Goal: Task Accomplishment & Management: Manage account settings

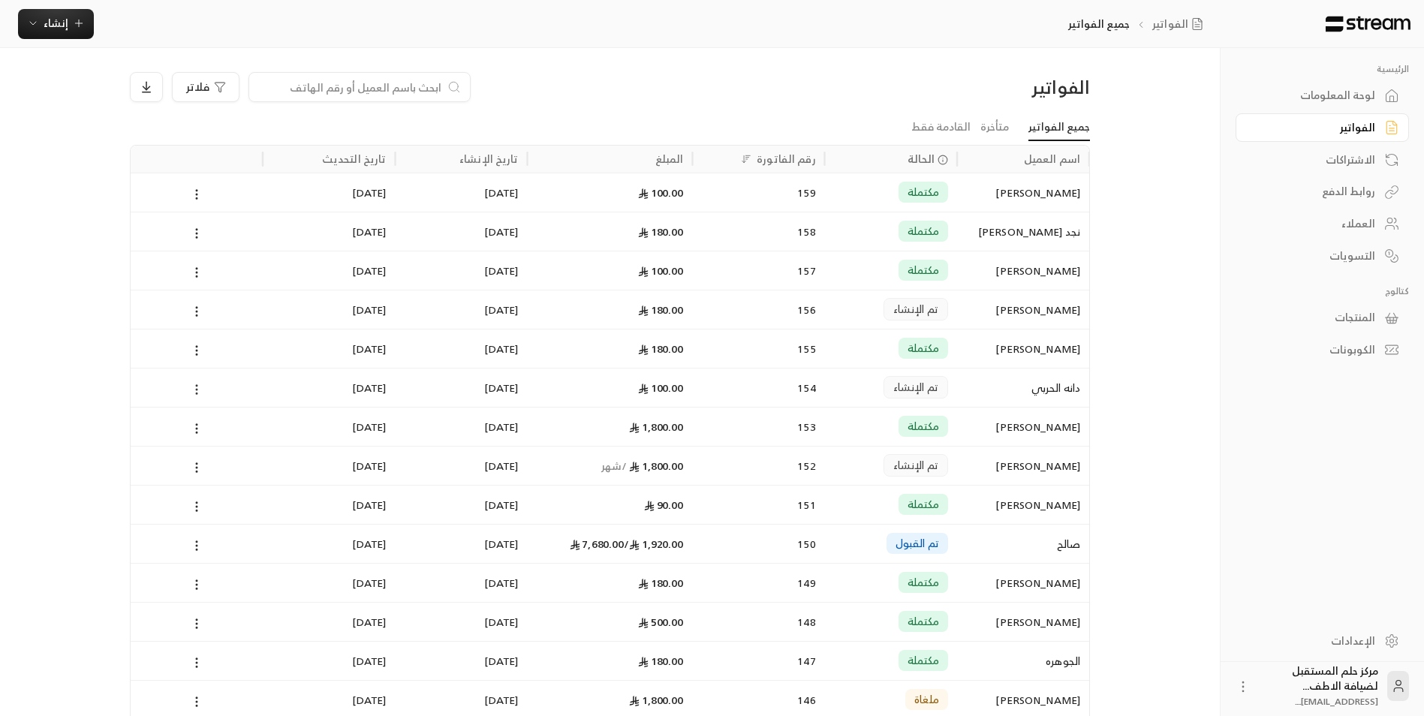
click at [200, 384] on icon at bounding box center [197, 390] width 14 height 14
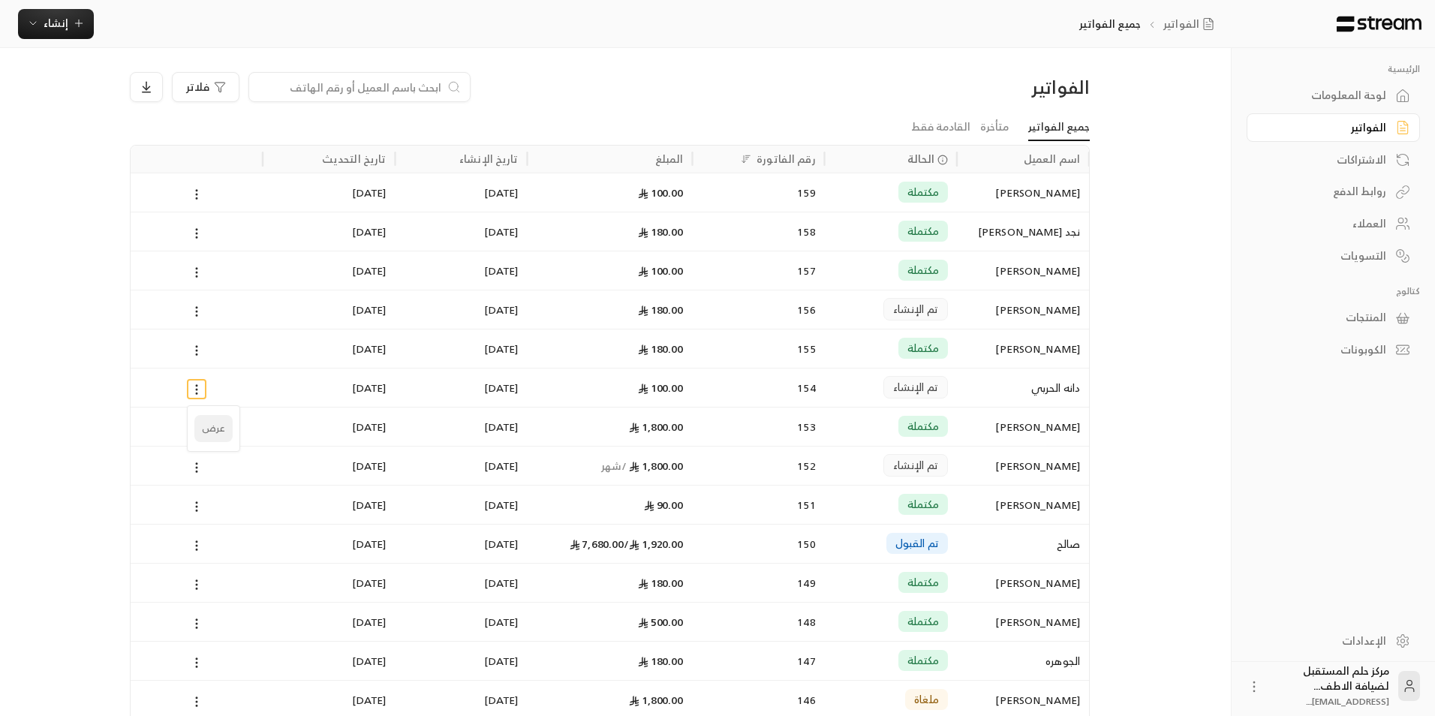
click at [214, 420] on li "عرض" at bounding box center [213, 428] width 38 height 27
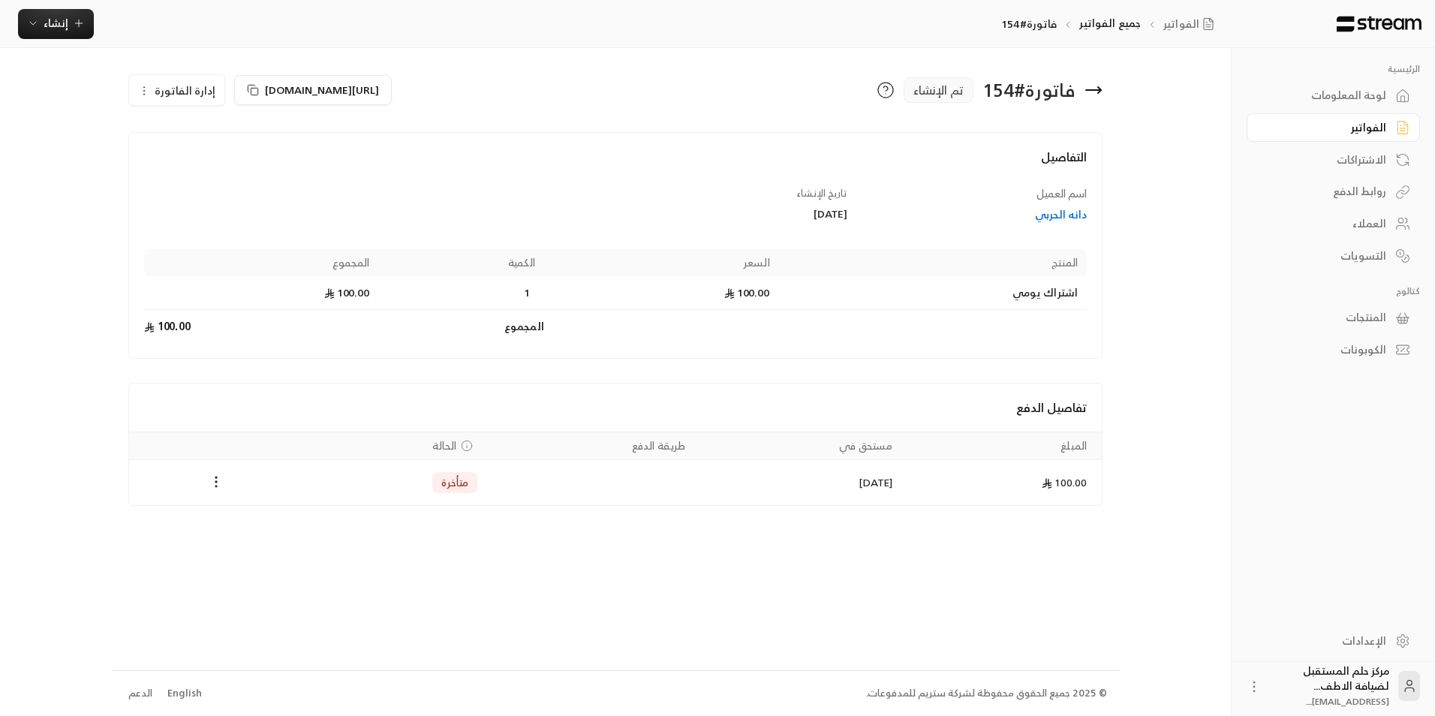
click at [153, 87] on button "إدارة الفاتورة" at bounding box center [176, 90] width 95 height 30
click at [170, 155] on link "إلغاء" at bounding box center [185, 161] width 93 height 27
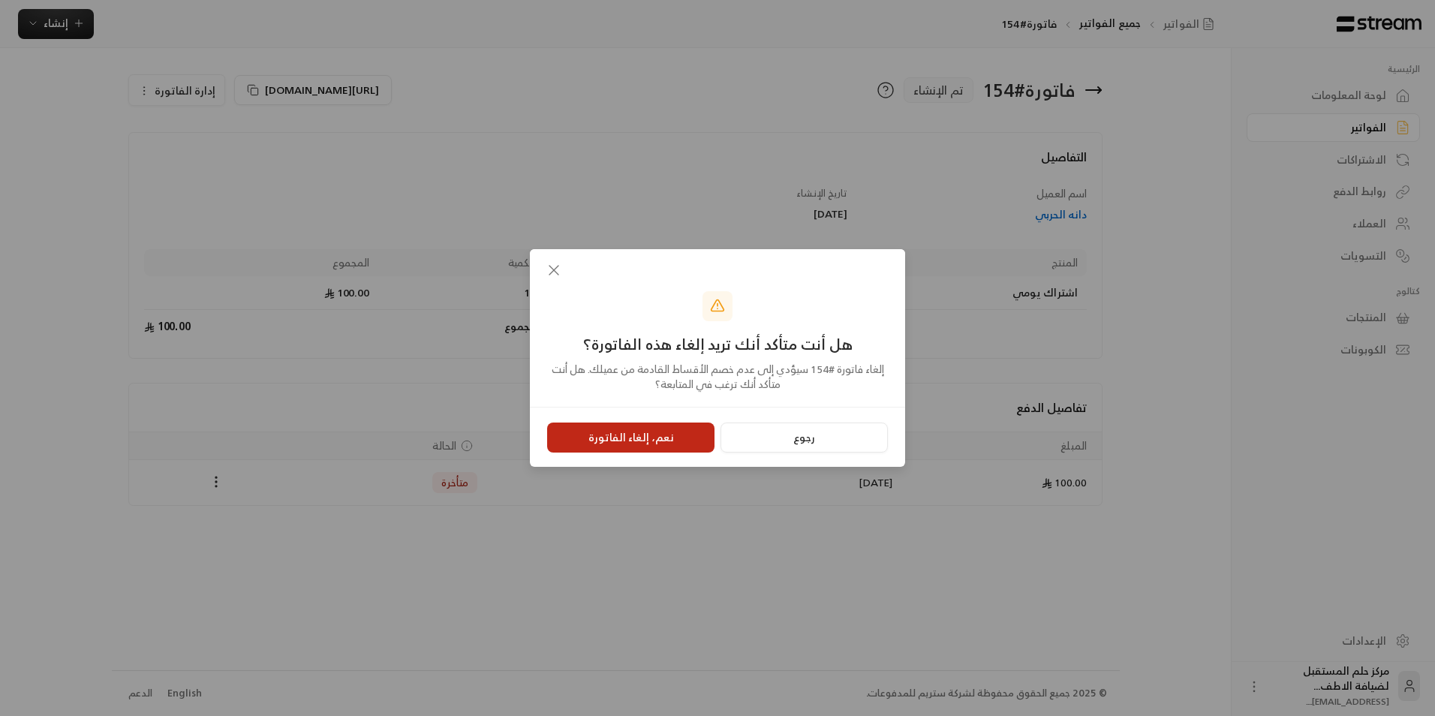
click at [572, 447] on button "نعم، إلغاء الفاتورة" at bounding box center [630, 438] width 167 height 30
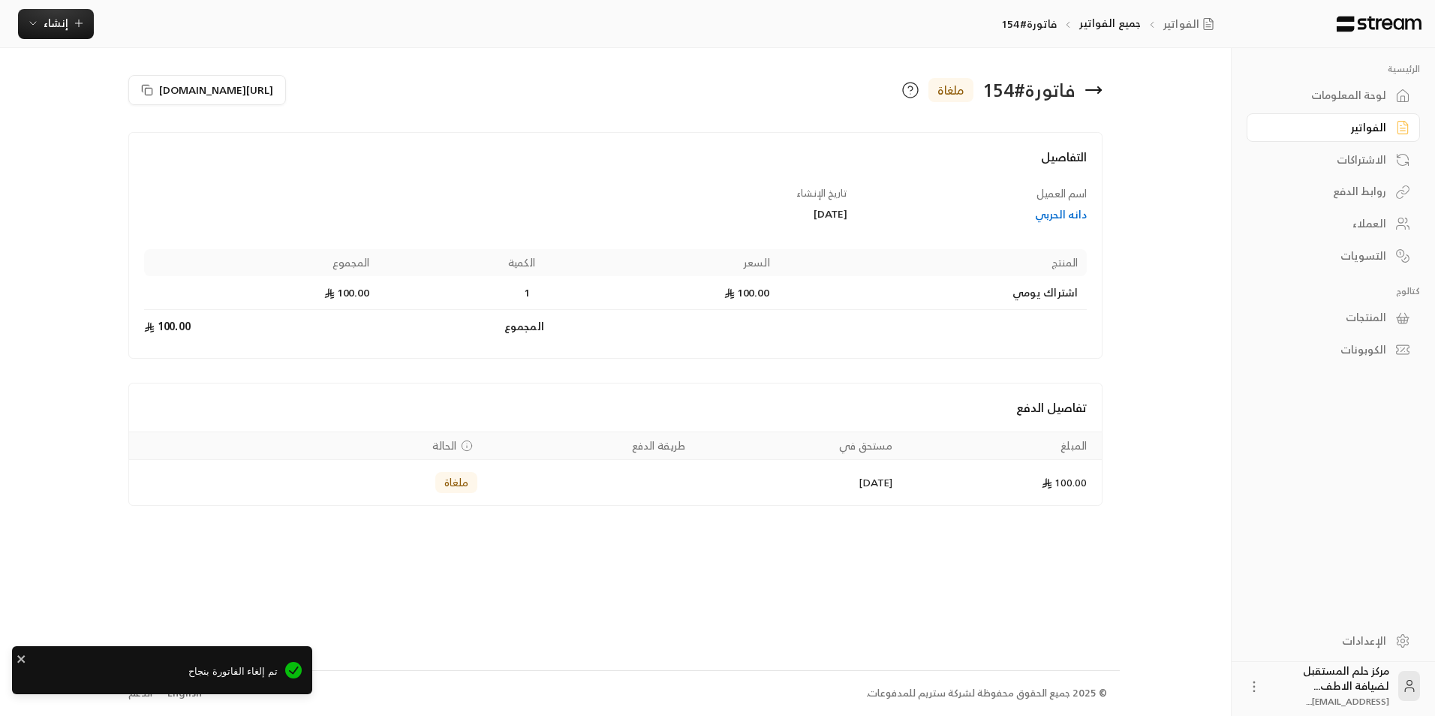
click at [1091, 90] on icon at bounding box center [1093, 90] width 15 height 0
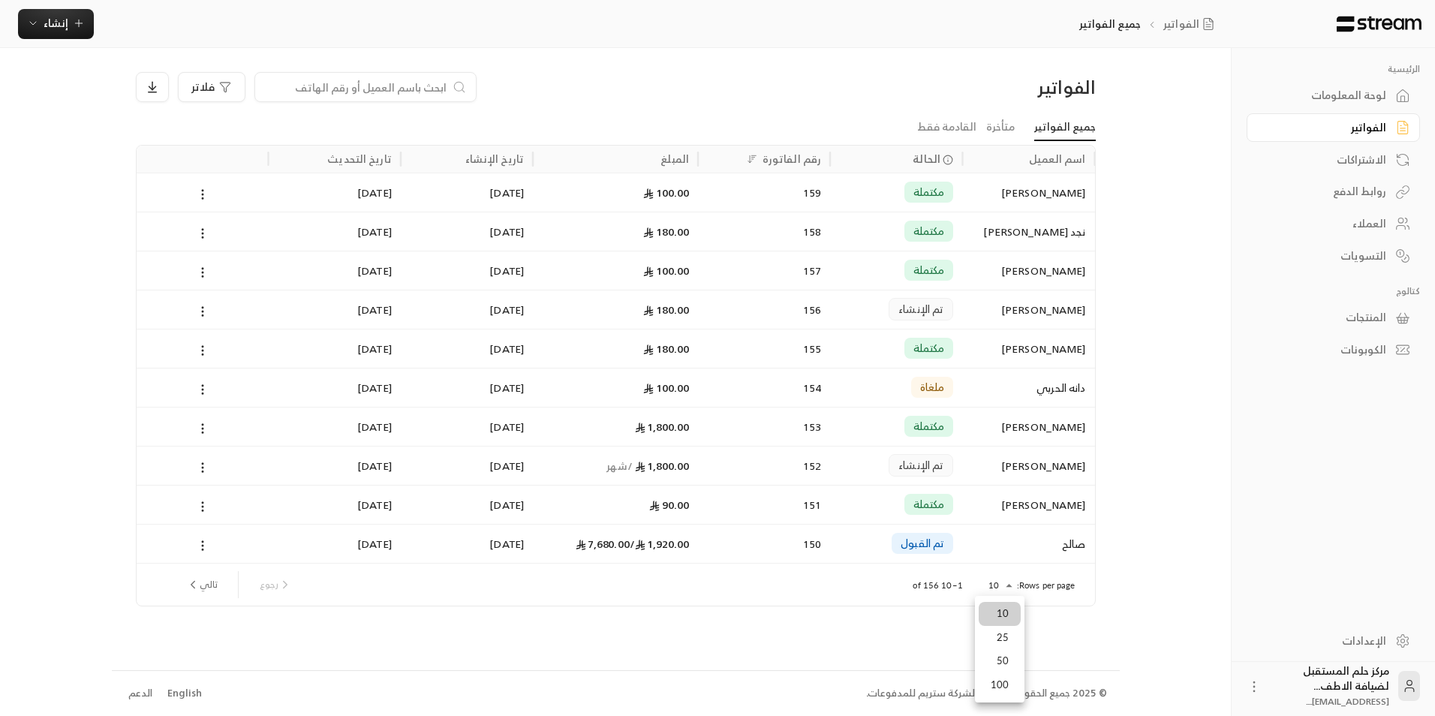
click at [999, 585] on body "الرئيسية لوحة المعلومات الفواتير الاشتراكات روابط الدفع العملاء التسويات كتالوج…" at bounding box center [717, 358] width 1435 height 716
click at [1004, 676] on li "100" at bounding box center [1000, 685] width 42 height 24
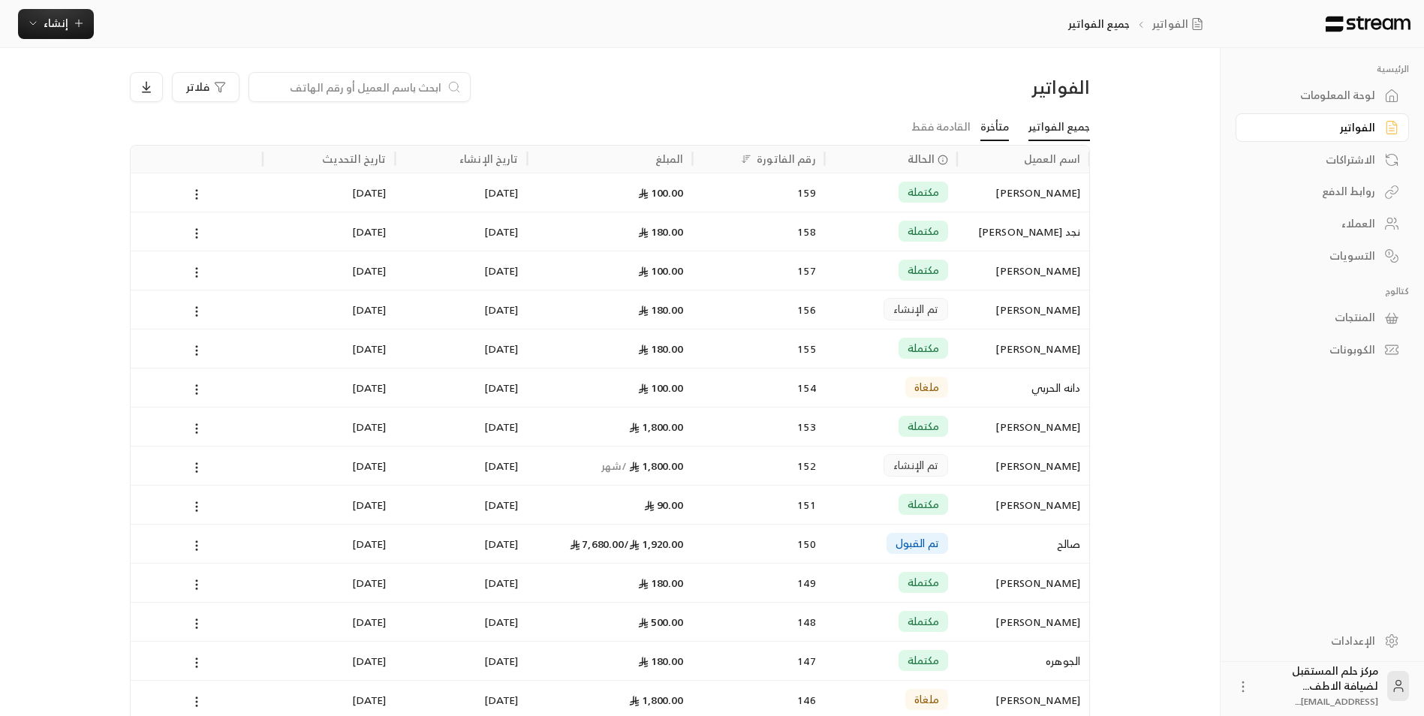
click at [1009, 125] on link "متأخرة" at bounding box center [994, 127] width 29 height 27
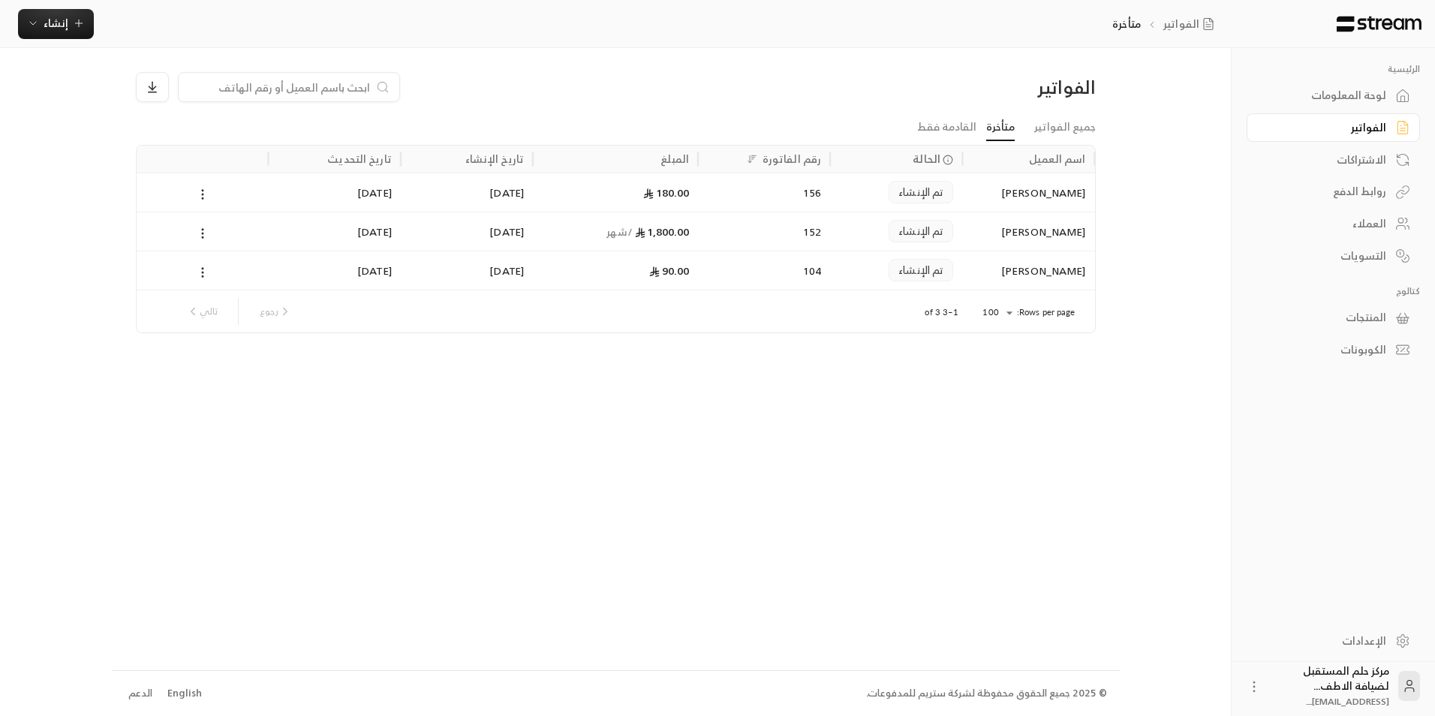
click at [1102, 203] on div "اسم العميل الحالة رقم الفاتورة المبلغ تاريخ الإنشاء تاريخ التحديث شوق [PERSON_N…" at bounding box center [616, 239] width 974 height 187
click at [1083, 139] on link "جميع الفواتير" at bounding box center [1065, 127] width 62 height 27
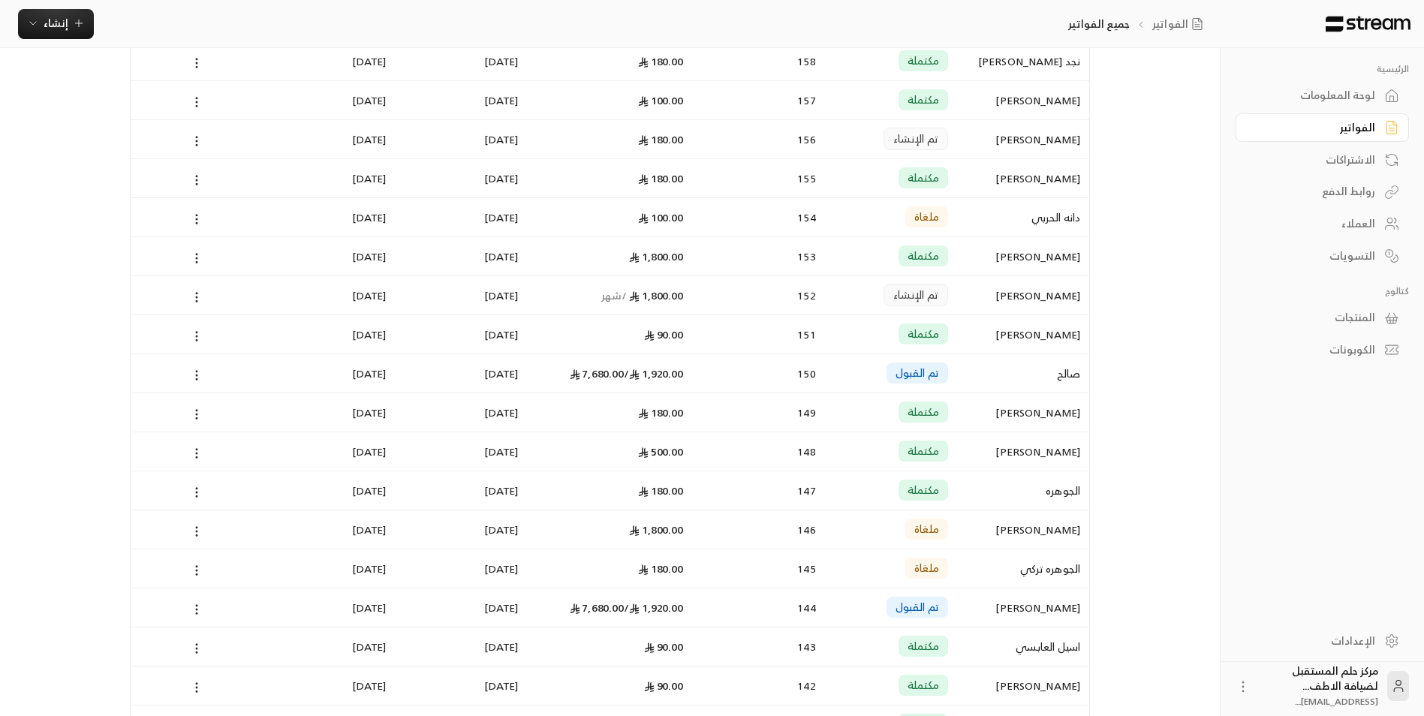
scroll to position [225, 0]
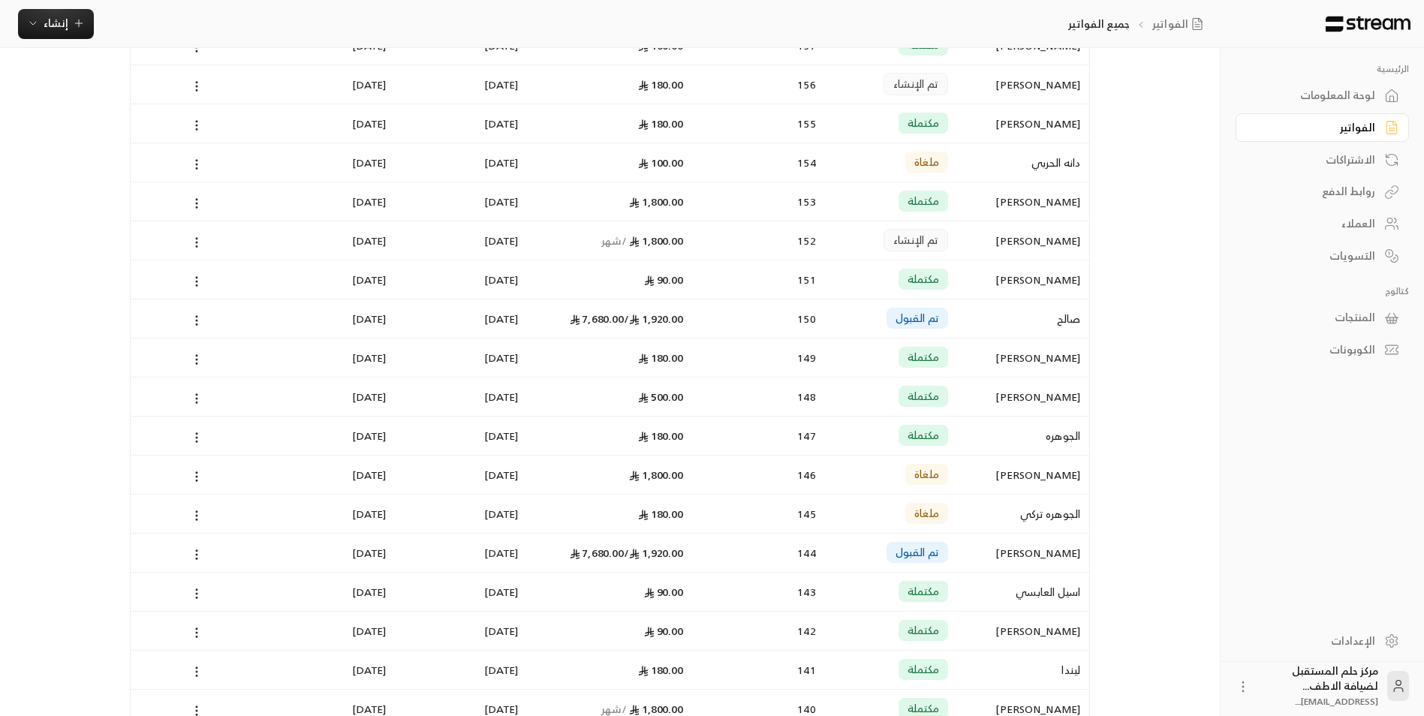
click at [188, 401] on div at bounding box center [197, 397] width 114 height 38
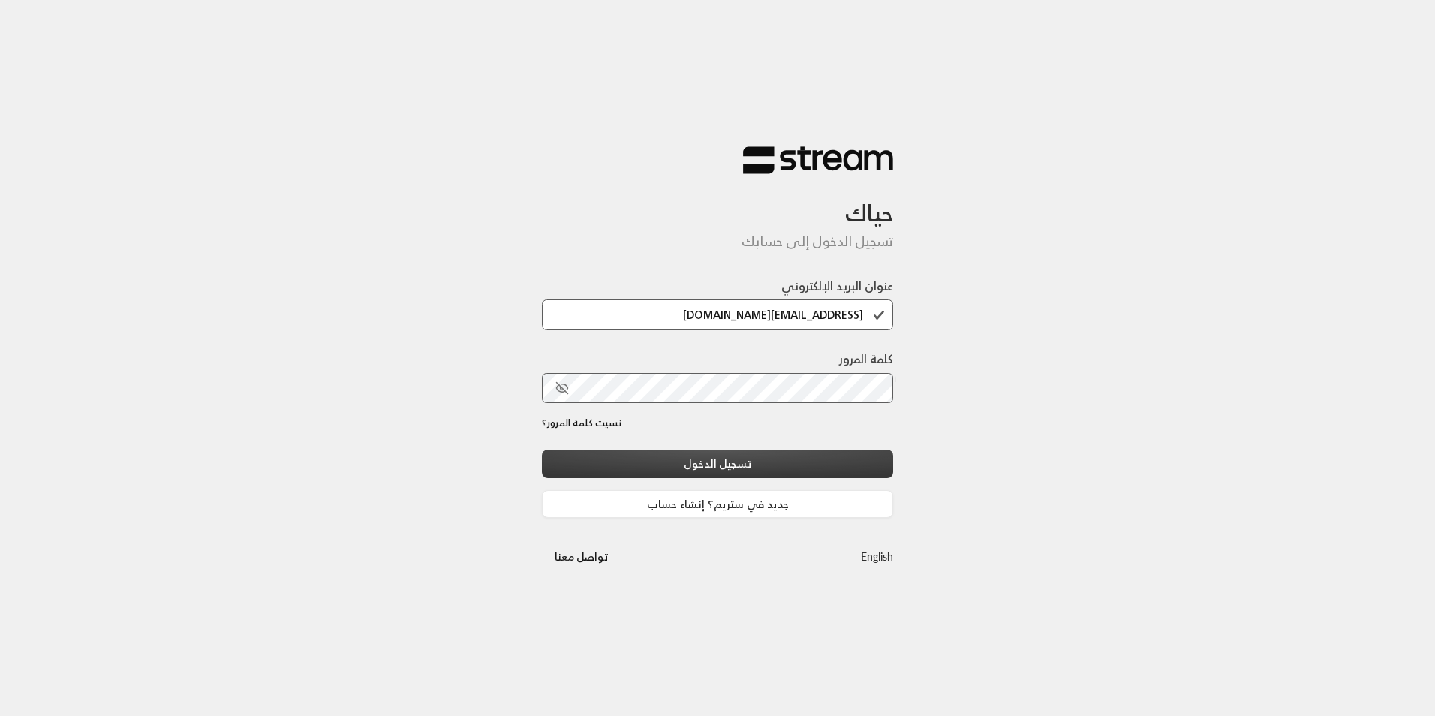
click at [775, 465] on button "تسجيل الدخول" at bounding box center [717, 464] width 351 height 28
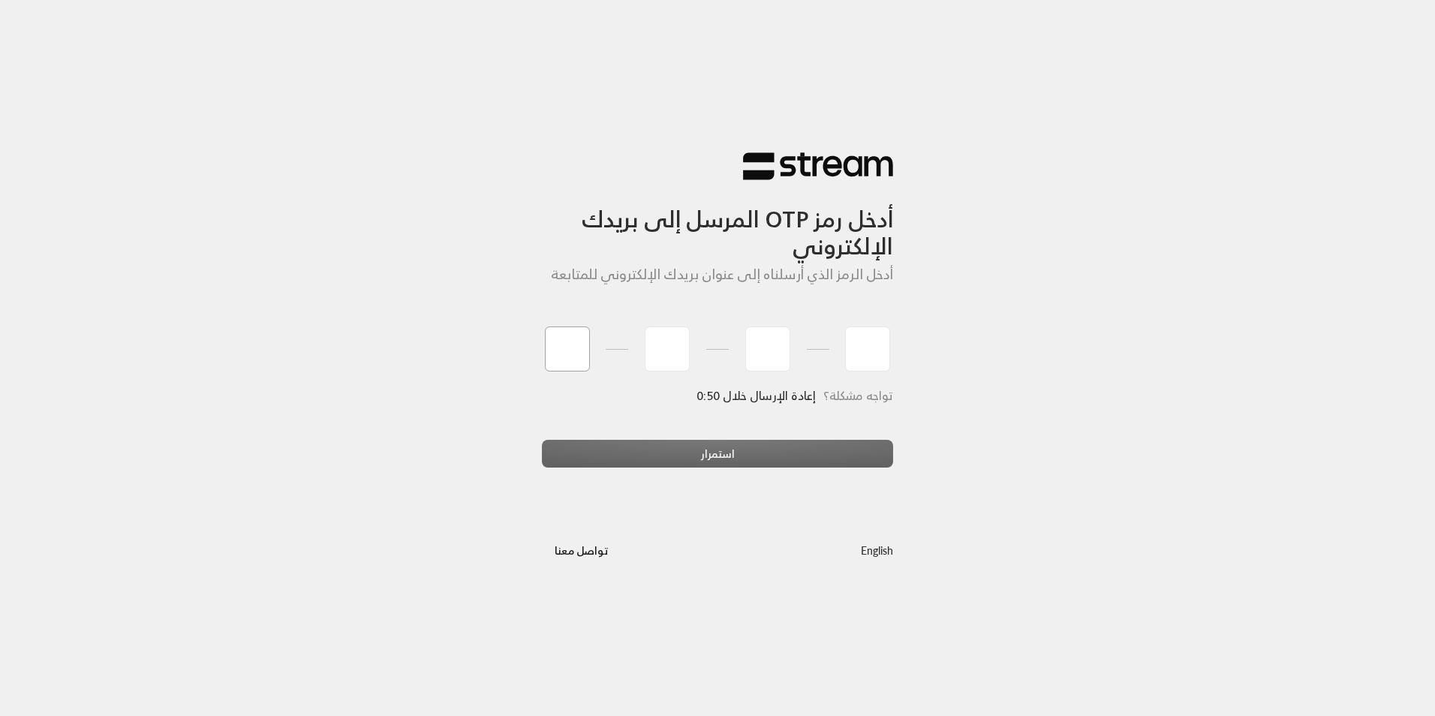
type input "3"
type input "4"
type input "1"
type input "8"
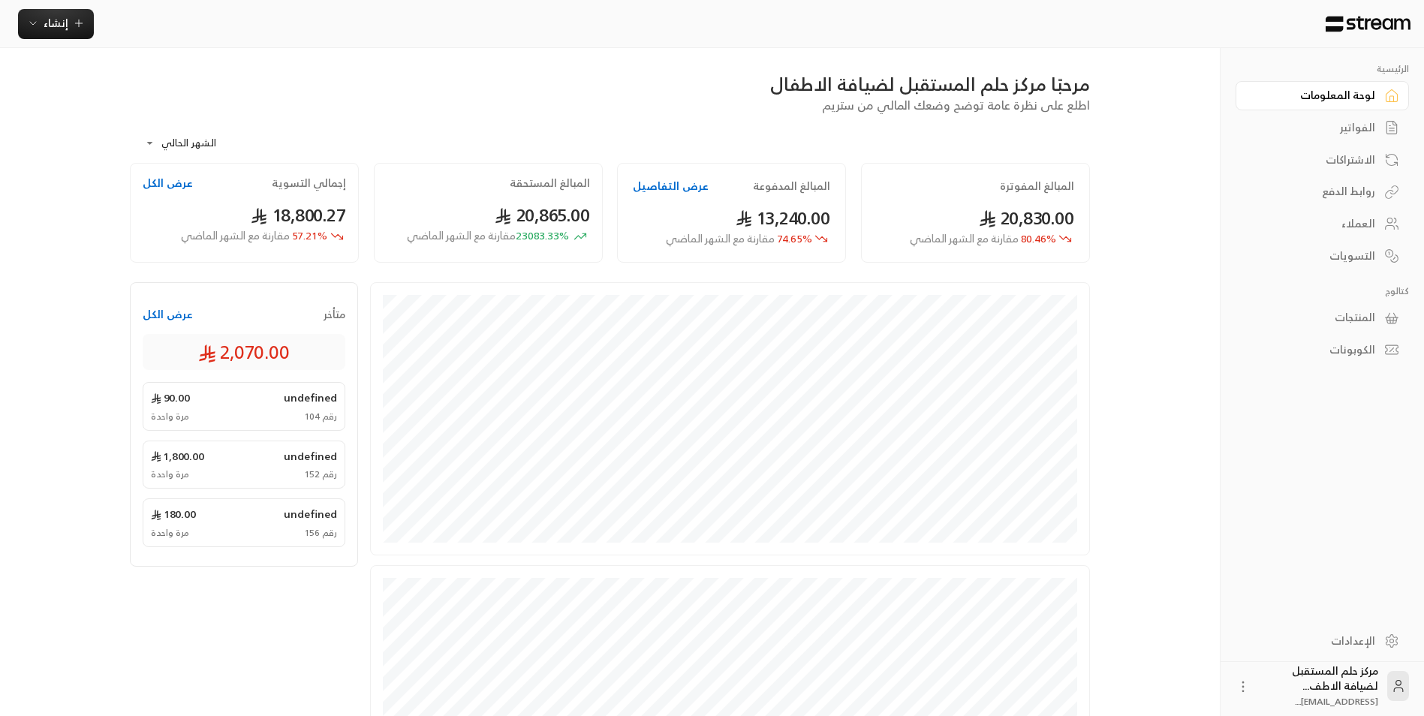
click at [1353, 257] on div "التسويات" at bounding box center [1314, 255] width 121 height 15
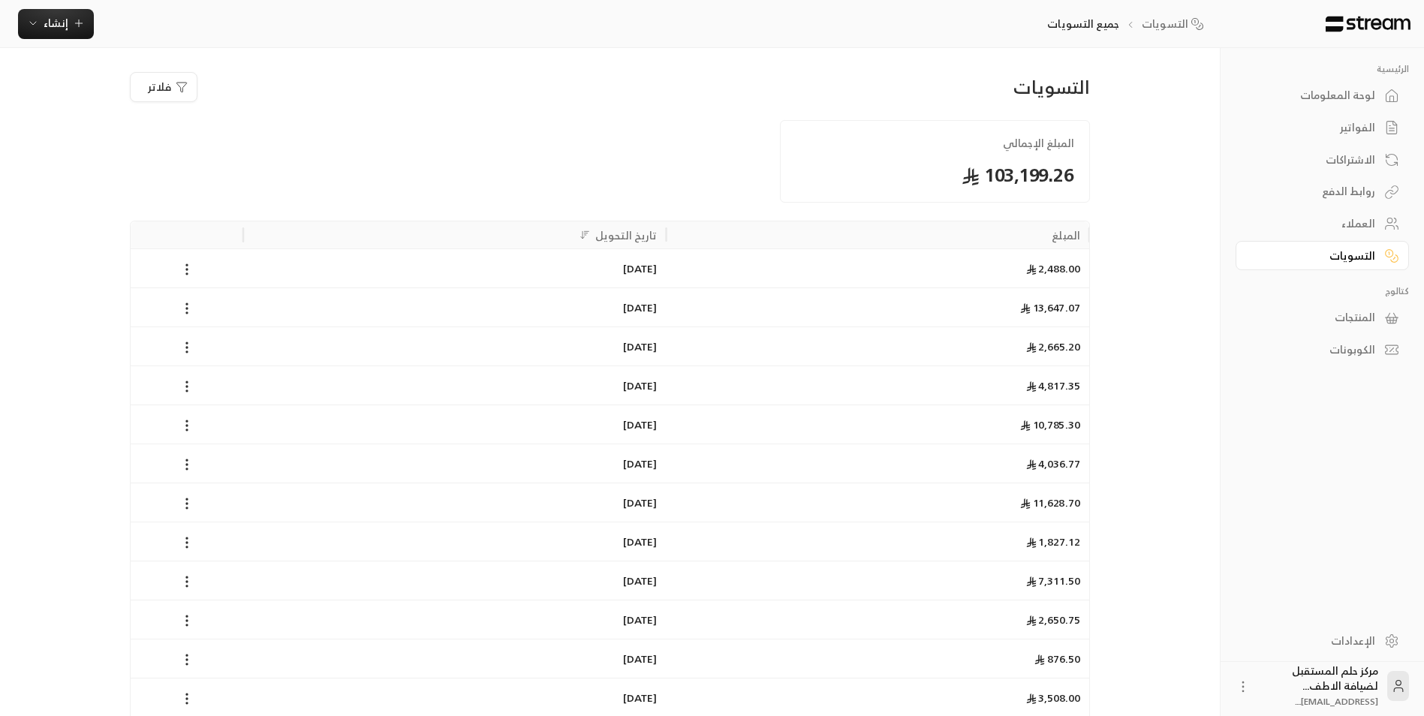
click at [1390, 226] on icon at bounding box center [1390, 228] width 9 height 4
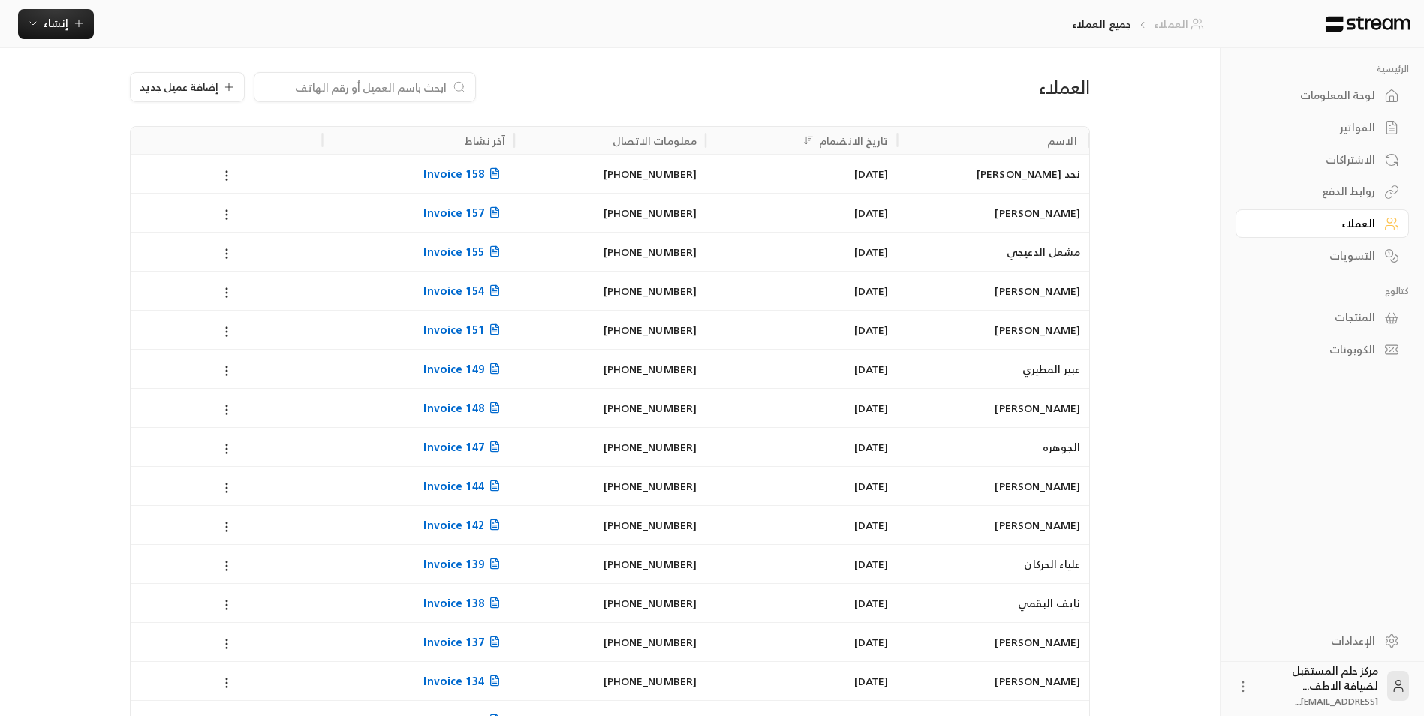
click at [1190, 30] on icon "breadcrumb" at bounding box center [1197, 24] width 14 height 14
click at [1297, 92] on div "لوحة المعلومات" at bounding box center [1314, 95] width 121 height 15
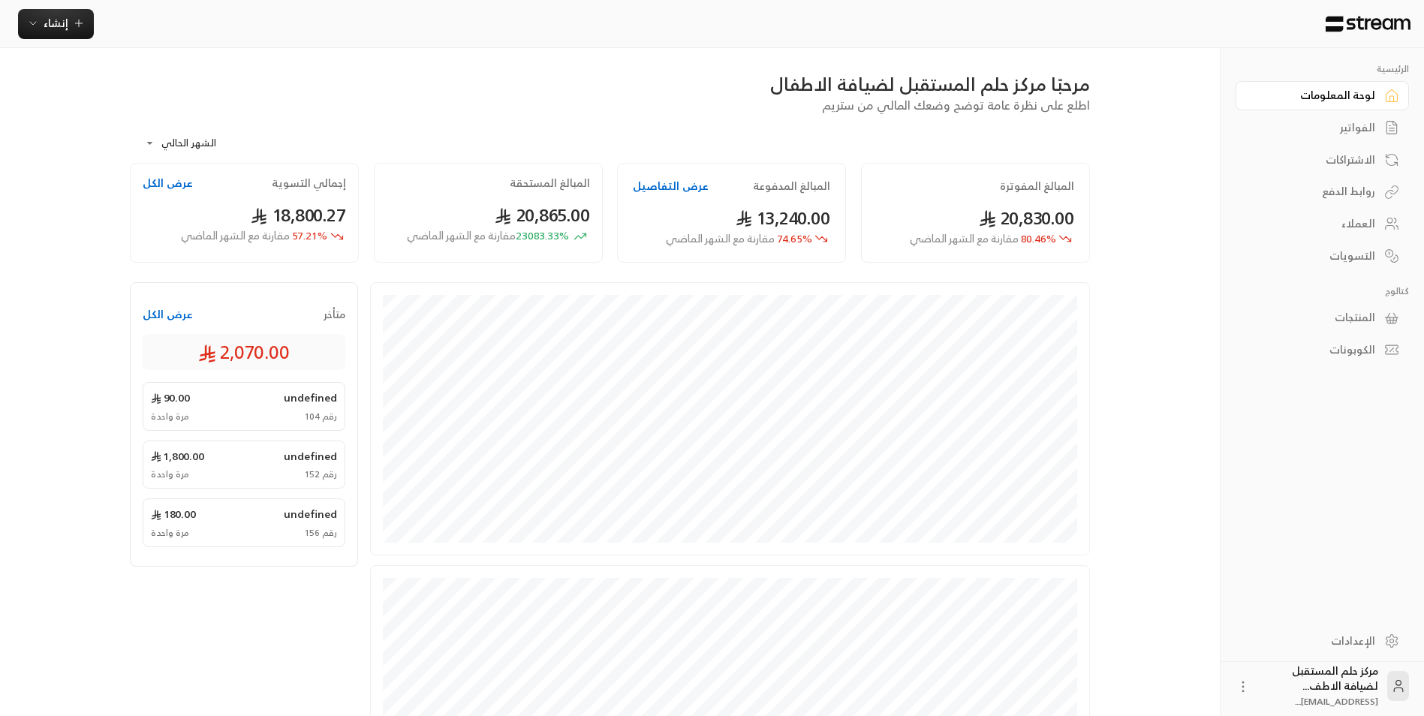
click at [1363, 135] on div "الفواتير" at bounding box center [1314, 127] width 121 height 15
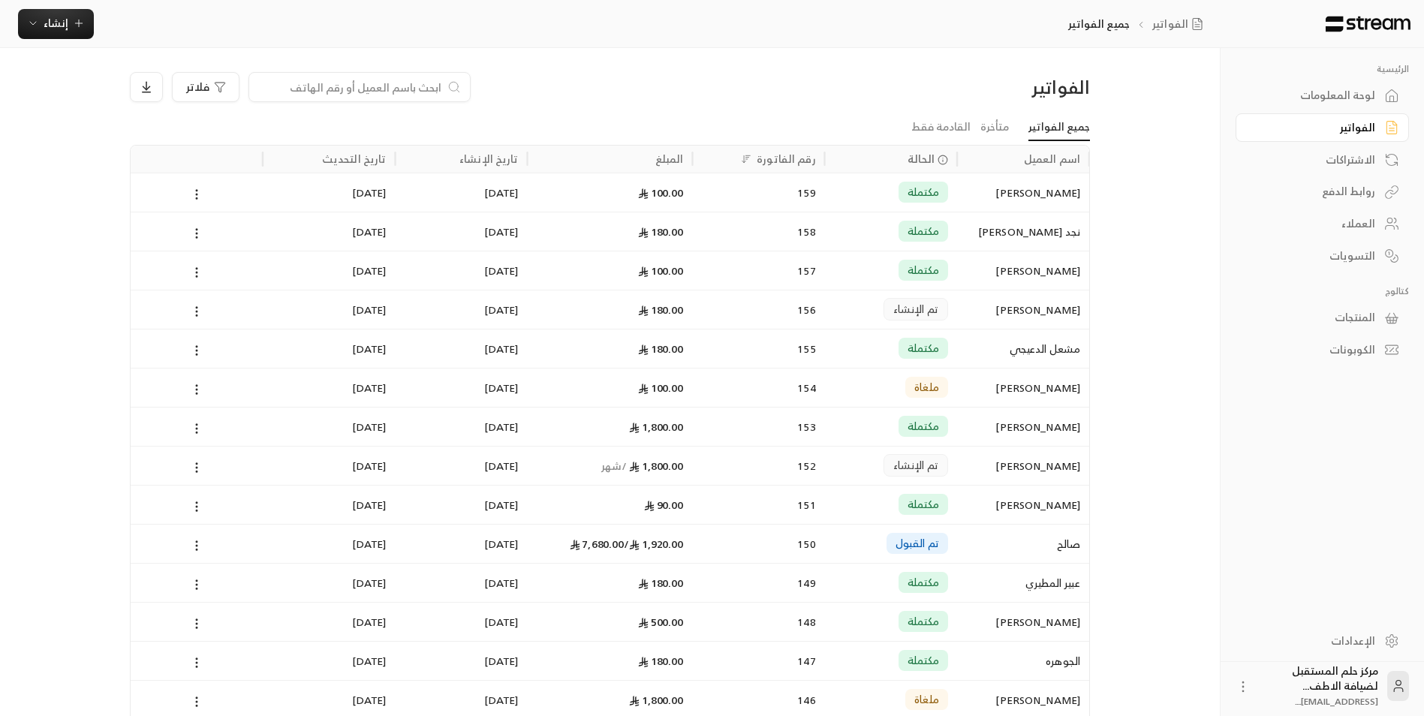
click at [409, 80] on input at bounding box center [349, 87] width 183 height 17
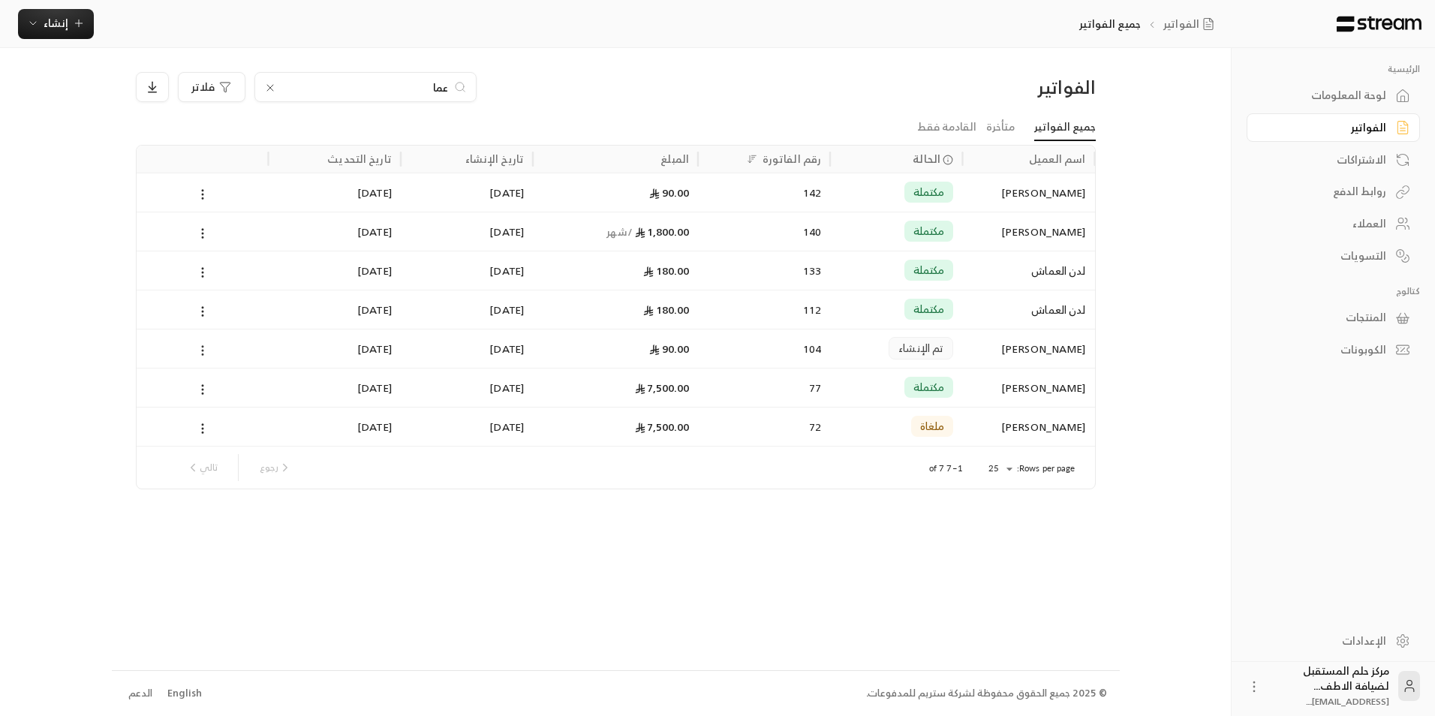
type input "عما"
click at [209, 346] on button at bounding box center [202, 350] width 17 height 17
click at [215, 380] on li "عرض" at bounding box center [219, 389] width 38 height 27
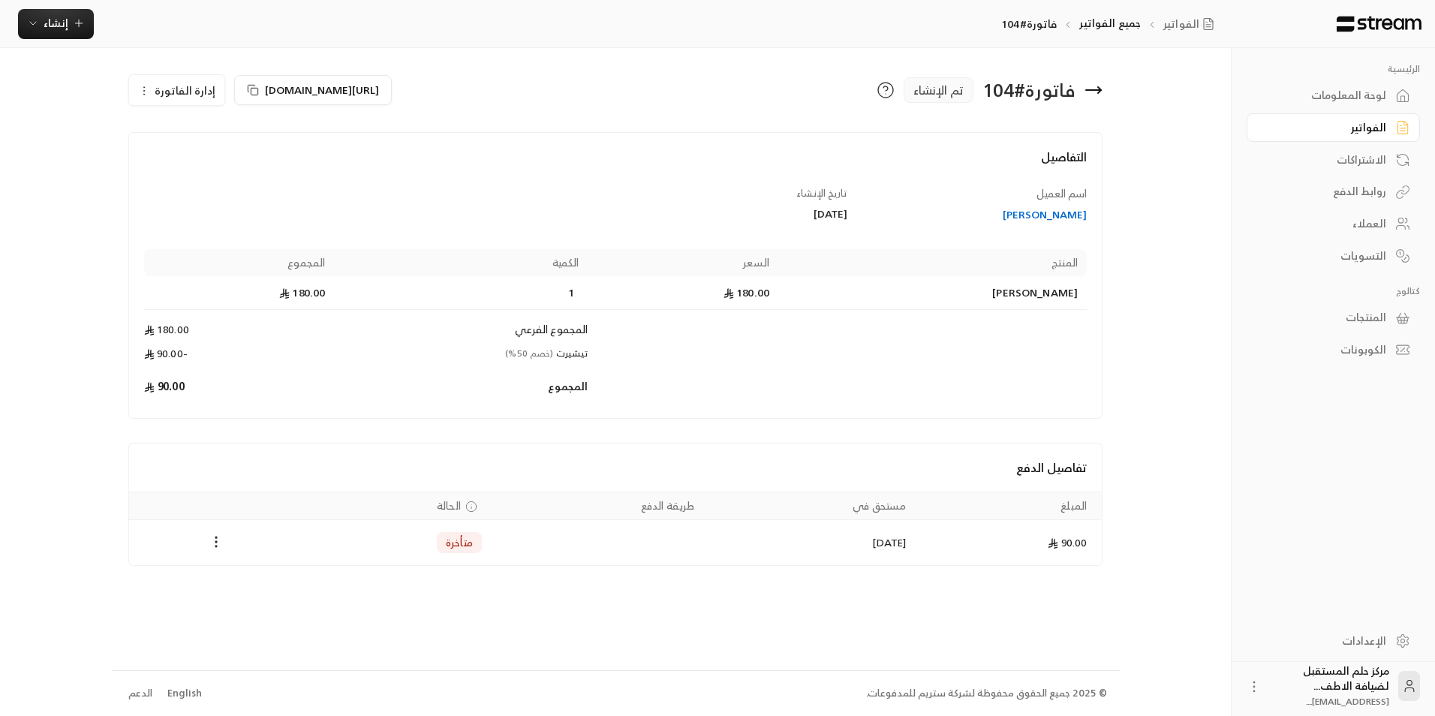
click at [162, 77] on button "إدارة الفاتورة" at bounding box center [176, 90] width 95 height 30
click at [194, 160] on link "إلغاء" at bounding box center [185, 161] width 93 height 27
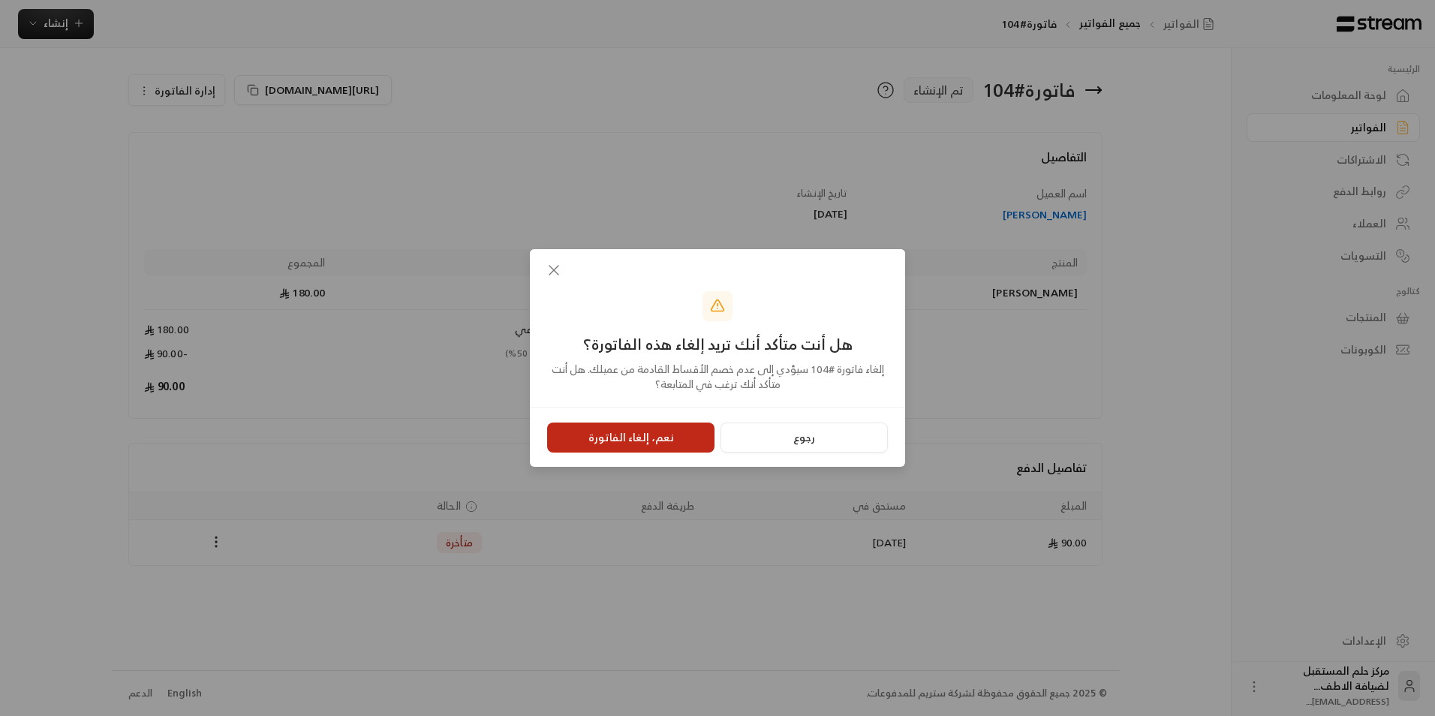
click at [640, 432] on button "نعم، إلغاء الفاتورة" at bounding box center [630, 438] width 167 height 30
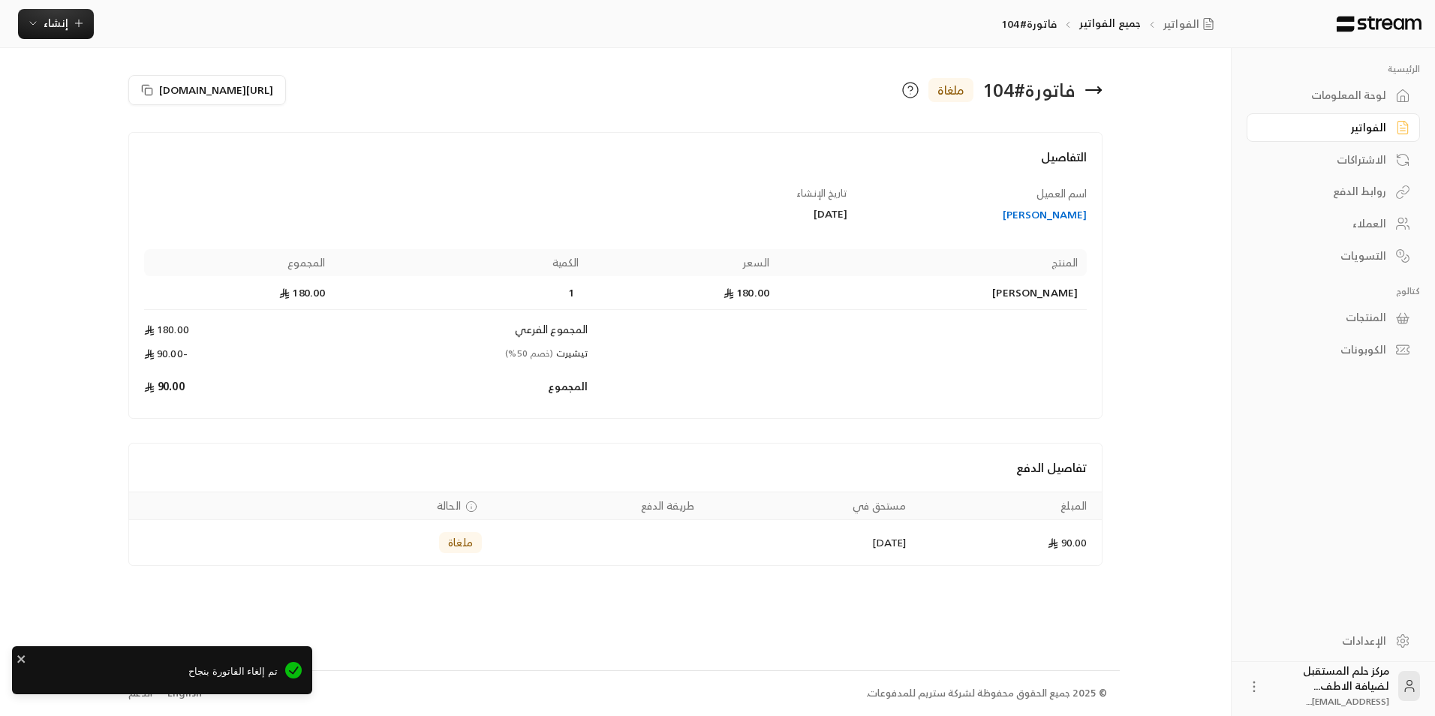
click at [1097, 90] on icon at bounding box center [1093, 90] width 15 height 0
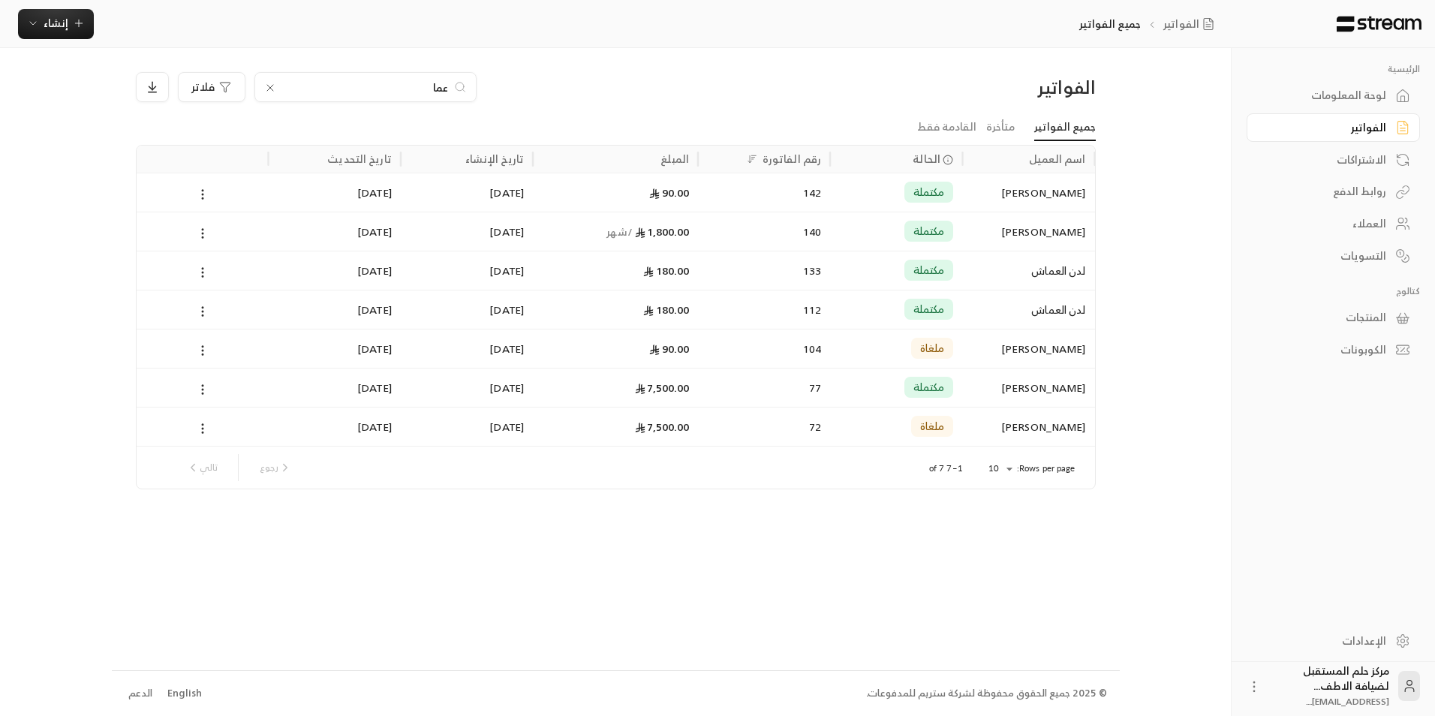
click at [1385, 91] on div "لوحة المعلومات" at bounding box center [1325, 95] width 121 height 15
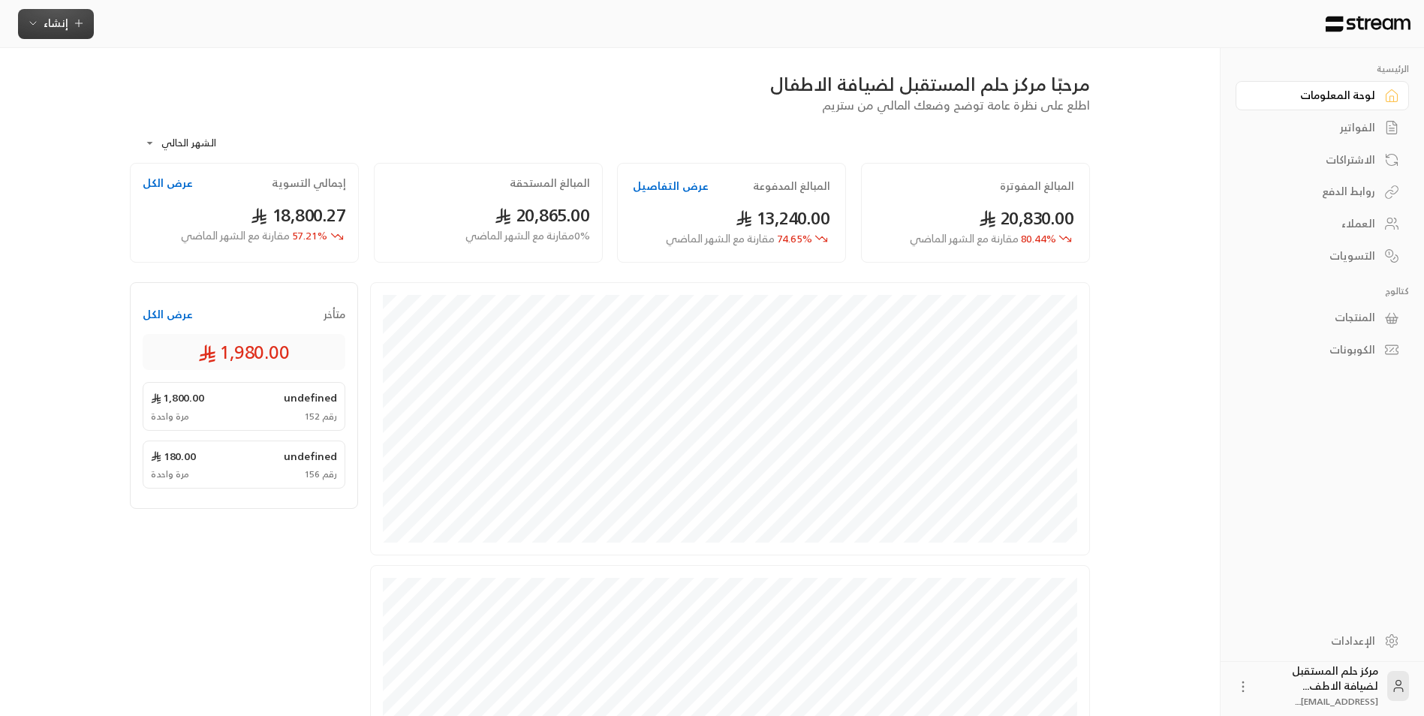
click at [49, 23] on span "إنشاء" at bounding box center [56, 23] width 25 height 19
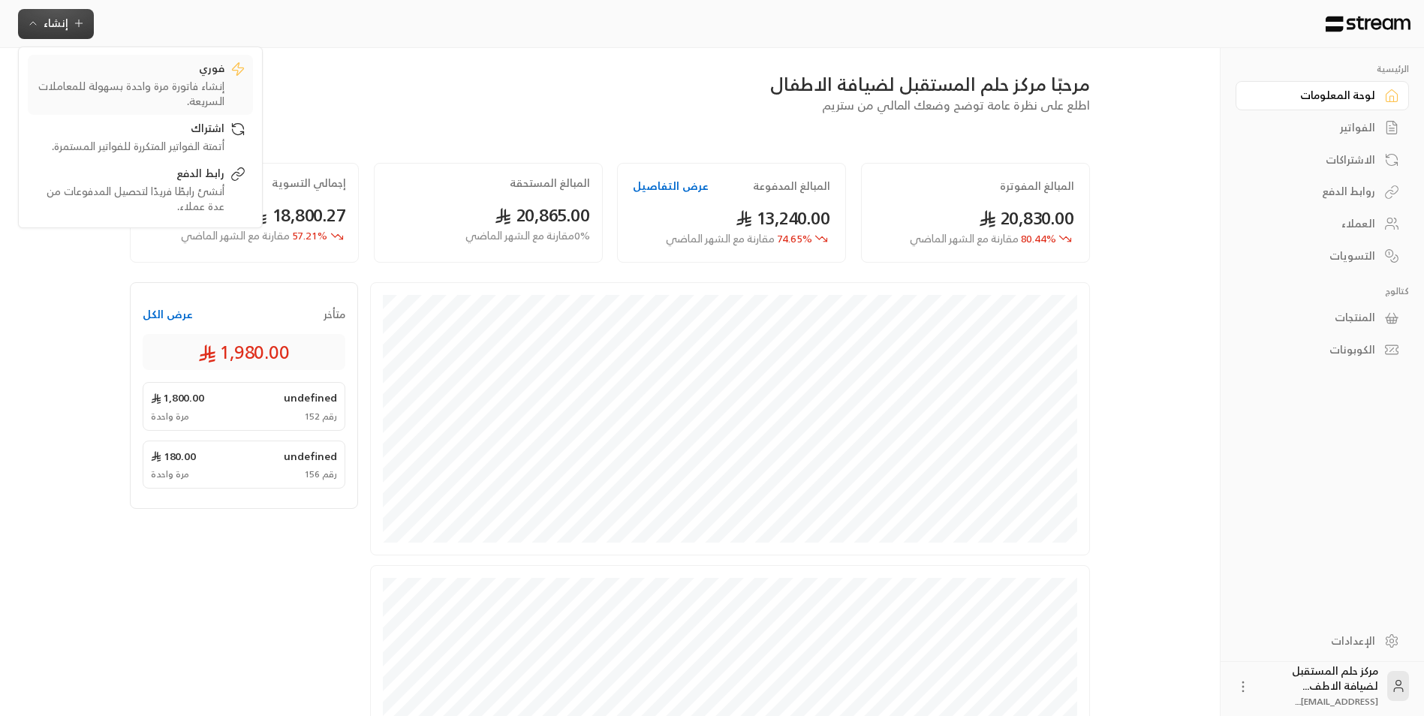
click at [97, 66] on div "فوري" at bounding box center [129, 70] width 189 height 18
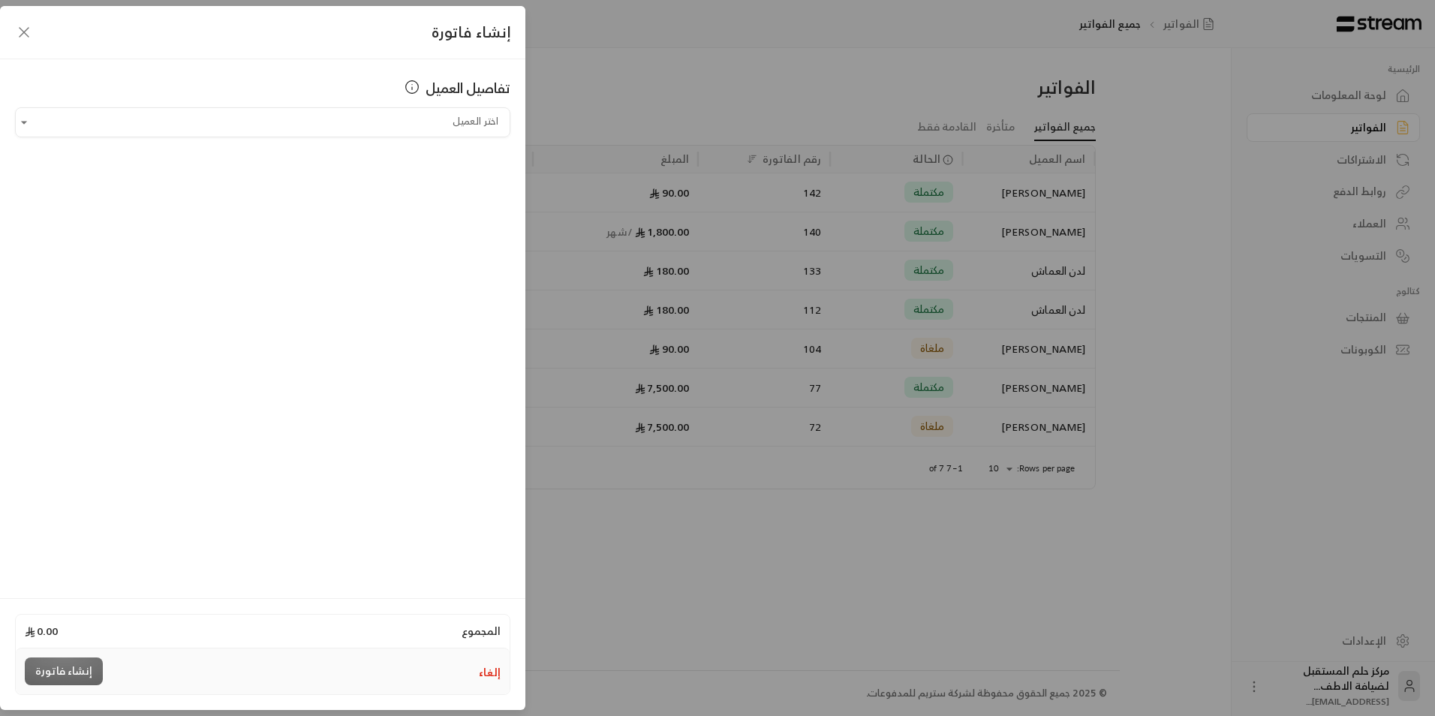
click at [235, 138] on div "تفاصيل العميل اختر العميل اختر العميل" at bounding box center [262, 326] width 525 height 534
click at [248, 139] on div "تفاصيل العميل اختر العميل اختر العميل" at bounding box center [262, 326] width 525 height 534
click at [248, 119] on input "اختر العميل" at bounding box center [262, 123] width 495 height 26
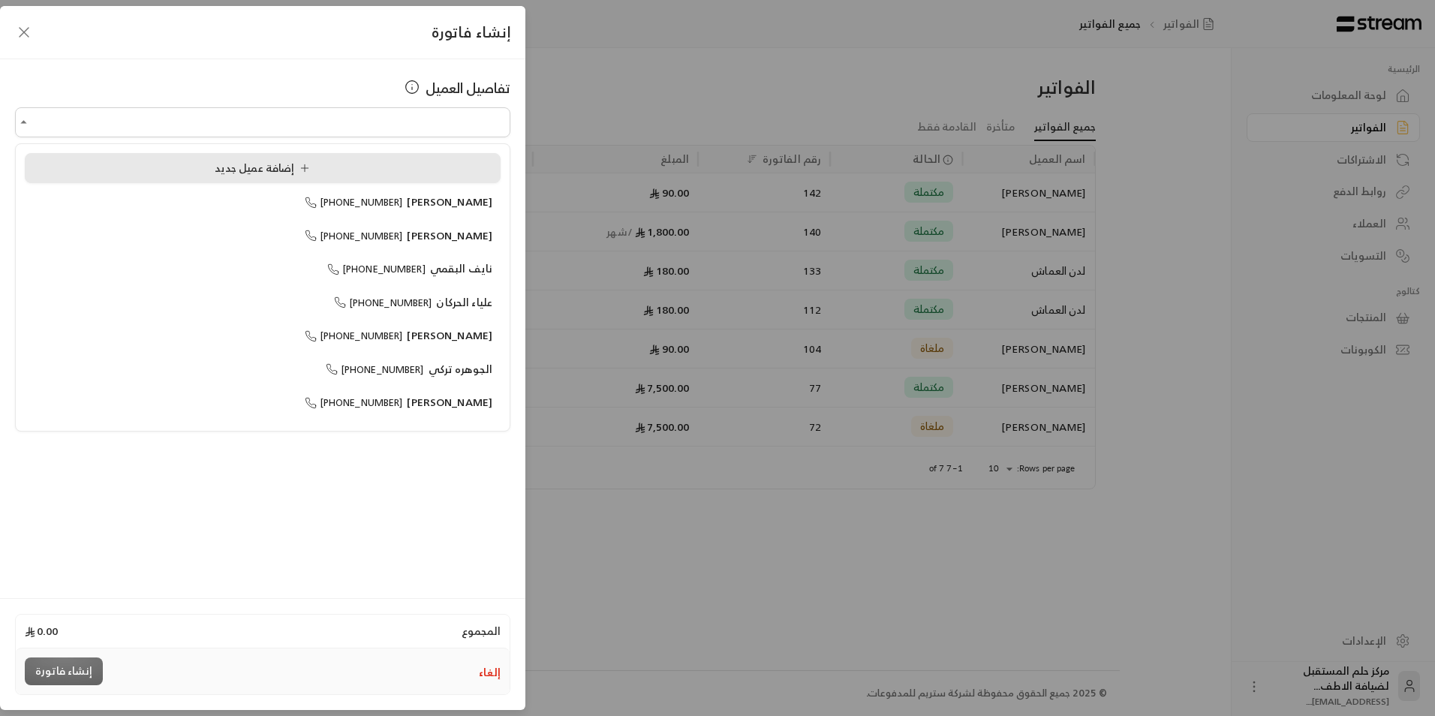
click at [284, 167] on span "إضافة عميل جديد" at bounding box center [265, 167] width 101 height 19
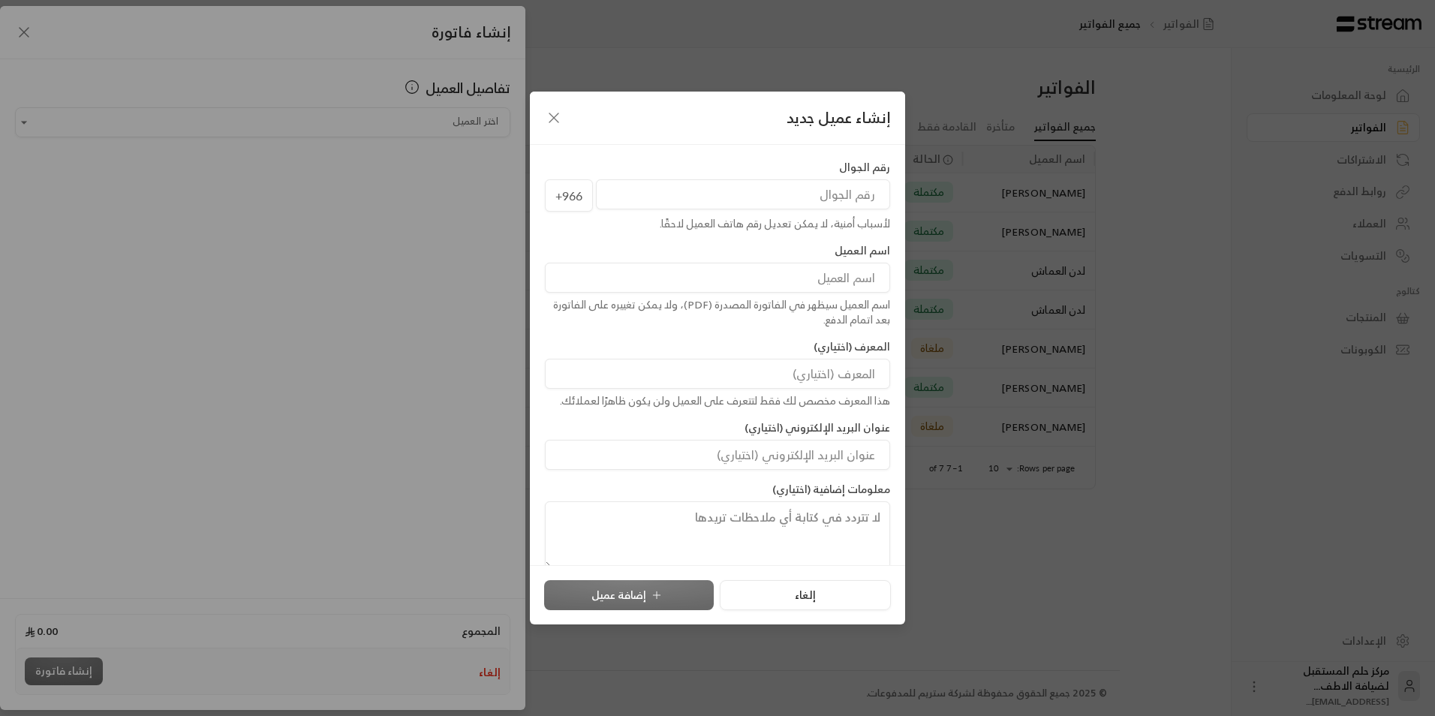
click at [693, 194] on input "tel" at bounding box center [743, 194] width 294 height 30
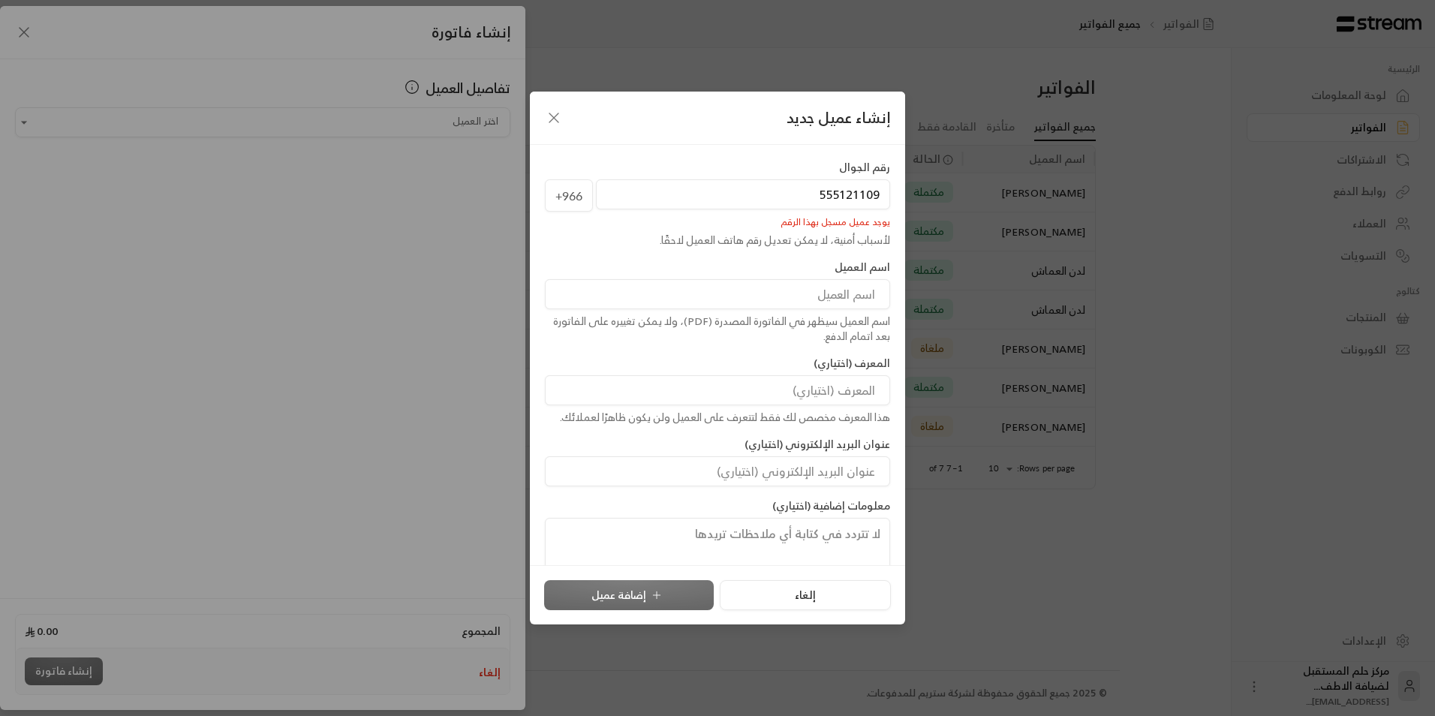
type input "555121109"
click at [748, 289] on input at bounding box center [717, 294] width 345 height 30
type input "عمار السعيد1"
click at [561, 120] on icon "button" at bounding box center [554, 118] width 18 height 18
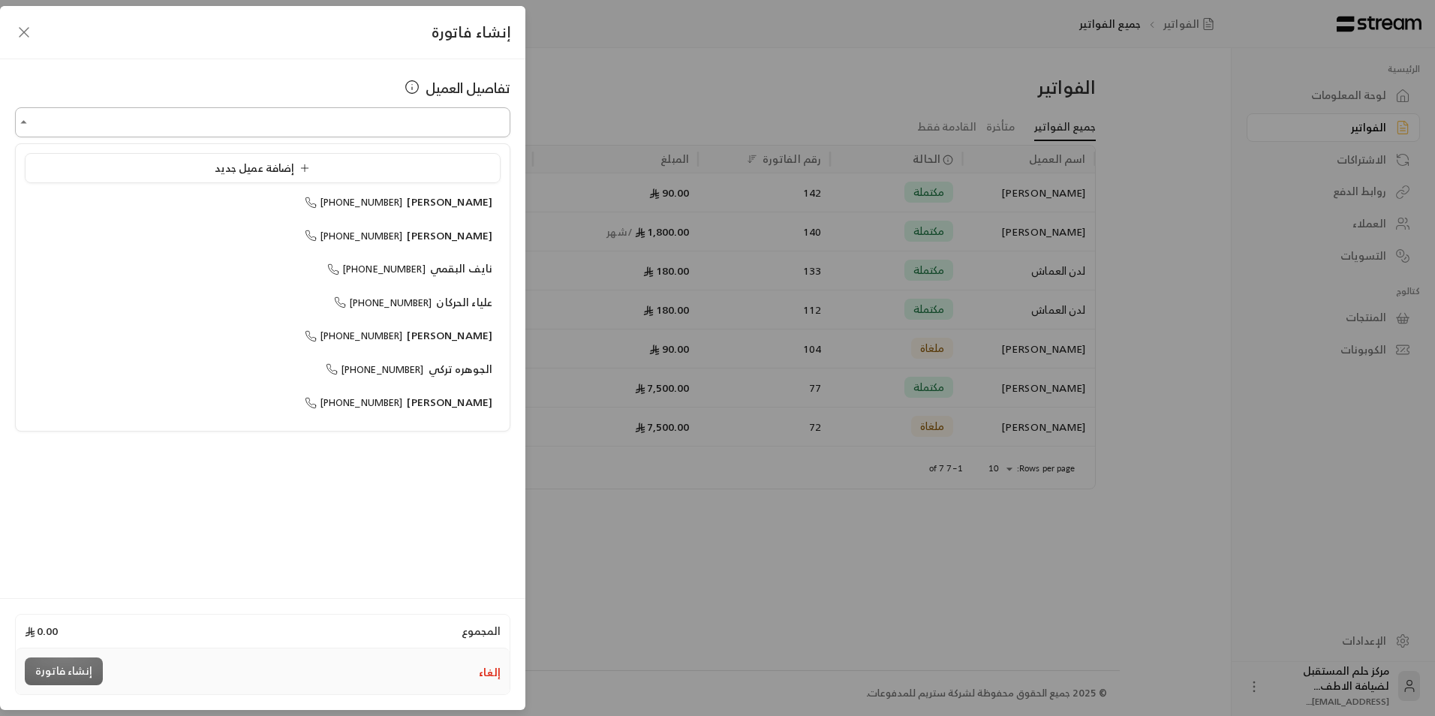
click at [457, 125] on input "اختر العميل" at bounding box center [262, 123] width 495 height 26
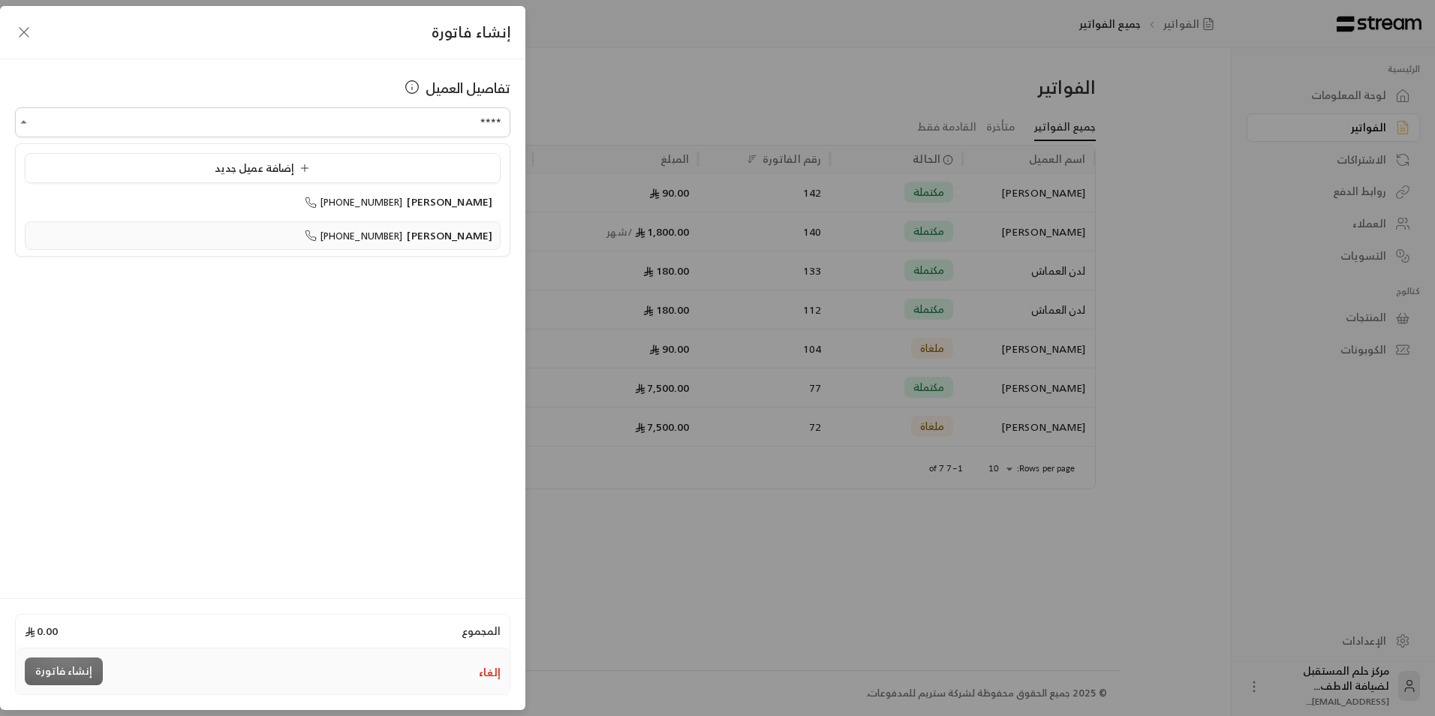
click at [458, 229] on span "[PERSON_NAME]" at bounding box center [450, 235] width 86 height 19
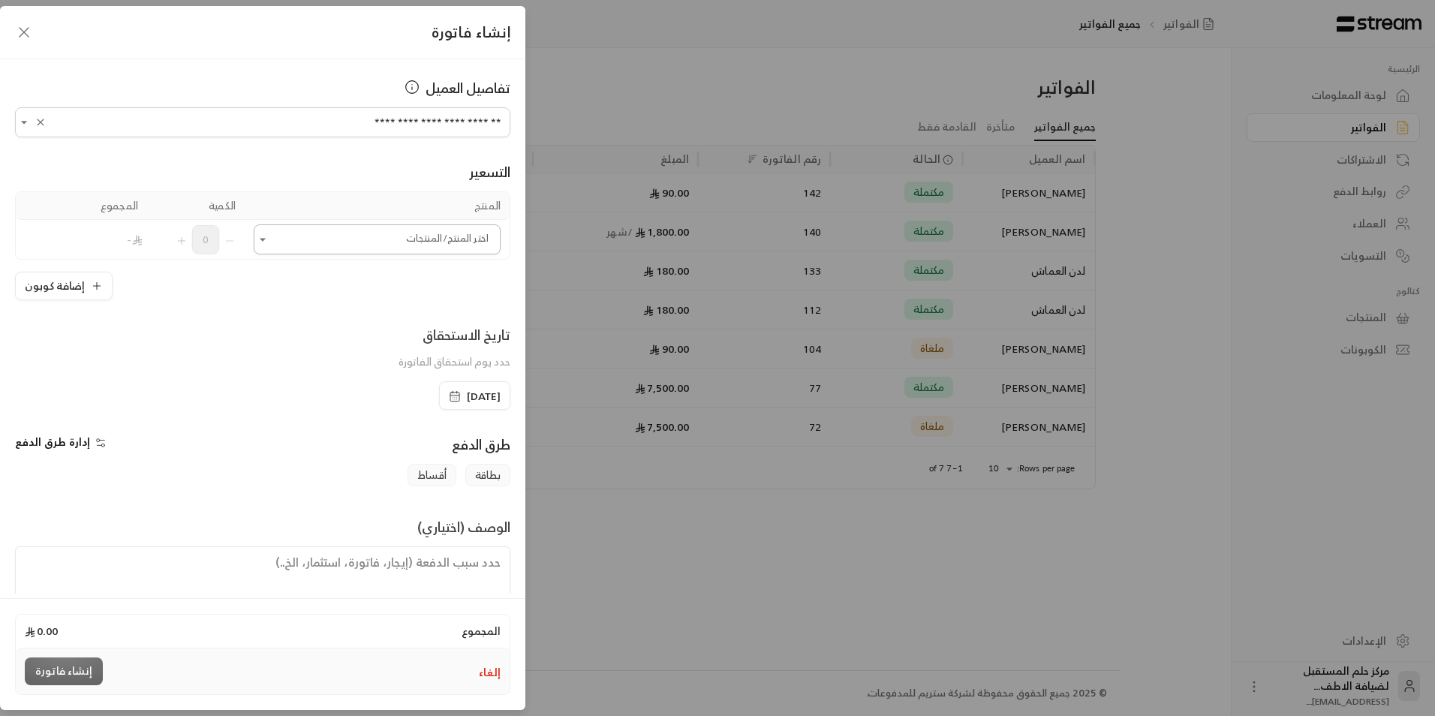
type input "**********"
click at [458, 239] on input "اختر العميل" at bounding box center [377, 240] width 247 height 26
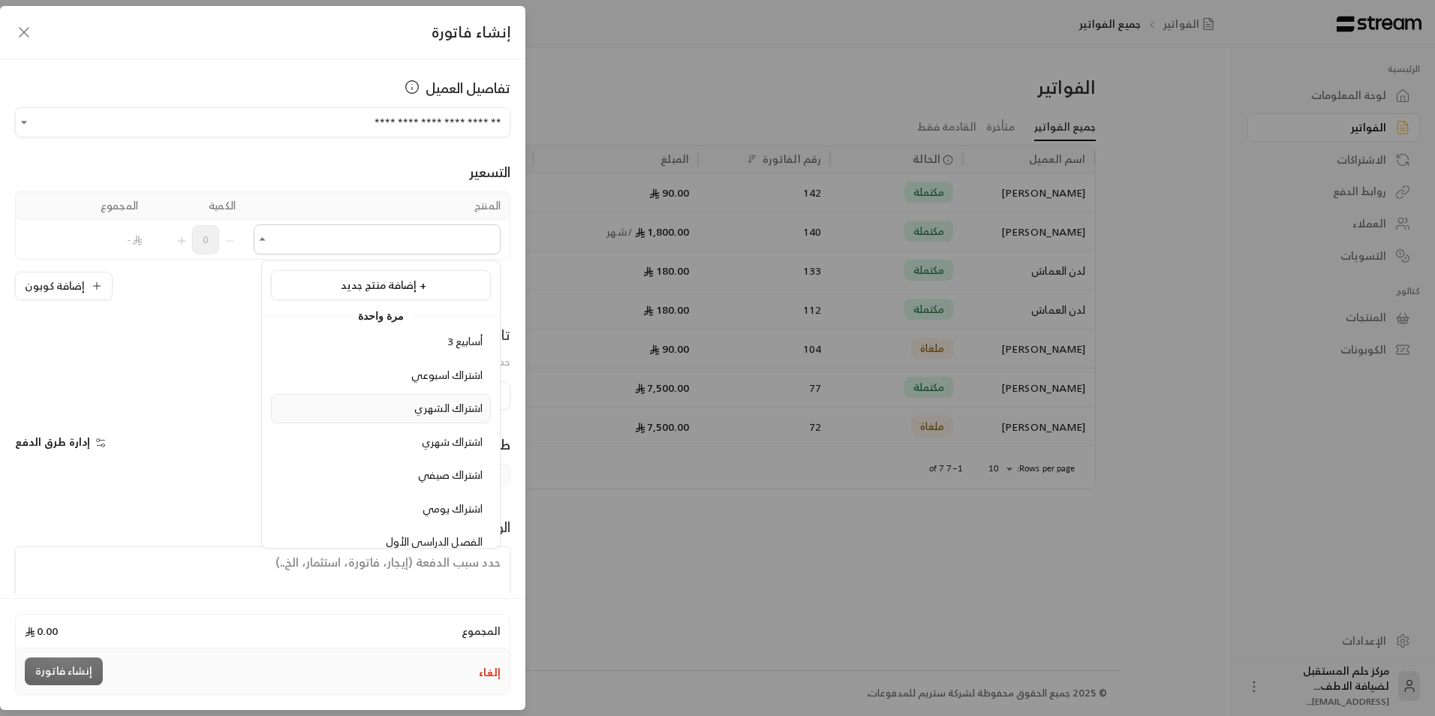
scroll to position [75, 0]
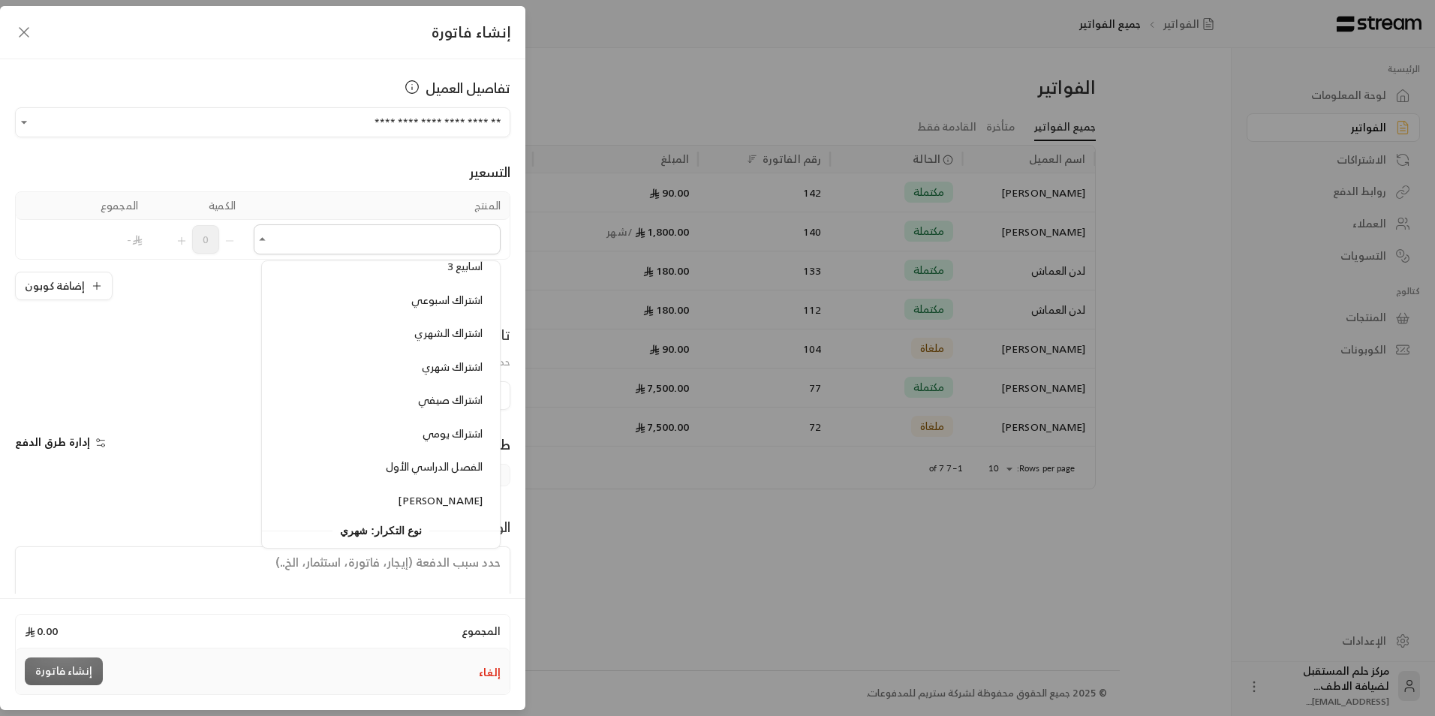
click at [417, 485] on div "3 أسابيع اشتراك اسبوعي اشتراك الشهري اشتراك شهري اشتراك صيفي اشتراك يومي الفصل …" at bounding box center [381, 383] width 238 height 263
click at [417, 498] on div "زي مدرسي" at bounding box center [380, 501] width 203 height 16
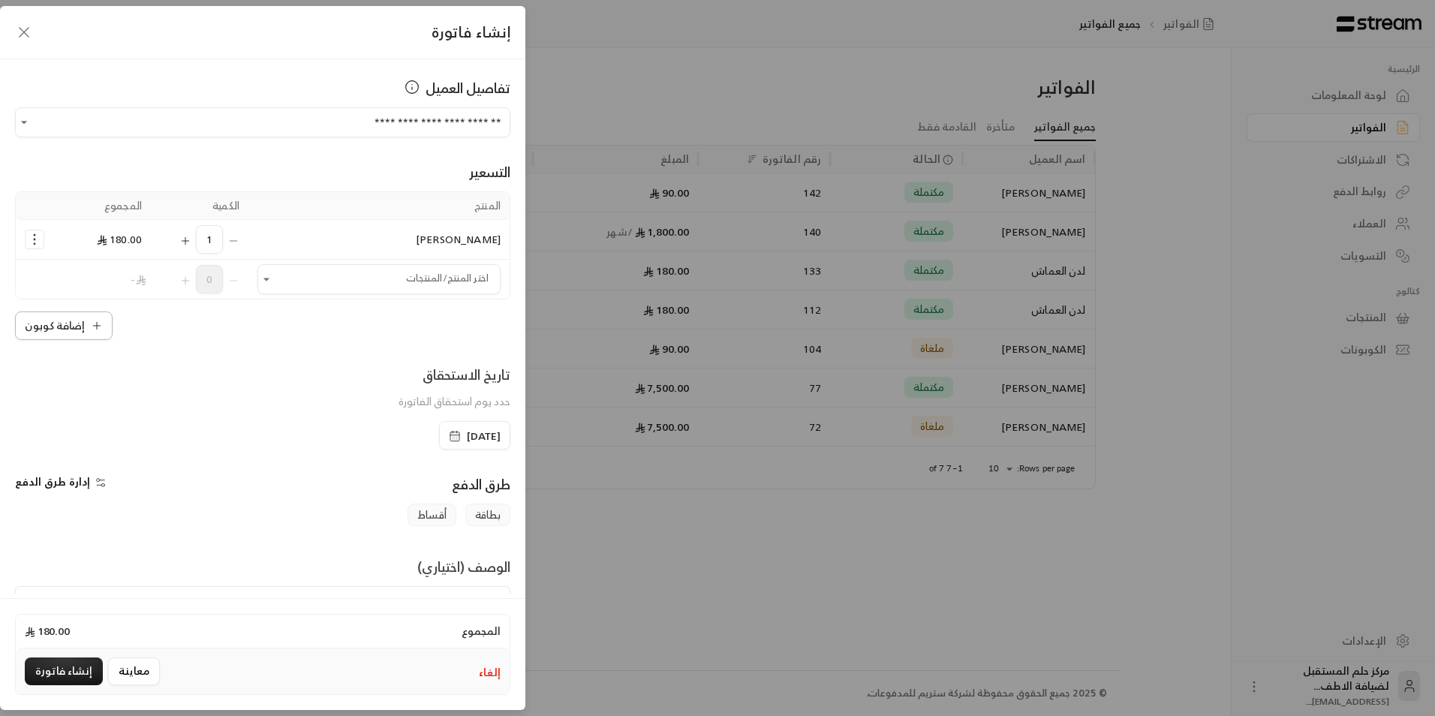
click at [61, 329] on button "إضافة كوبون" at bounding box center [64, 325] width 98 height 29
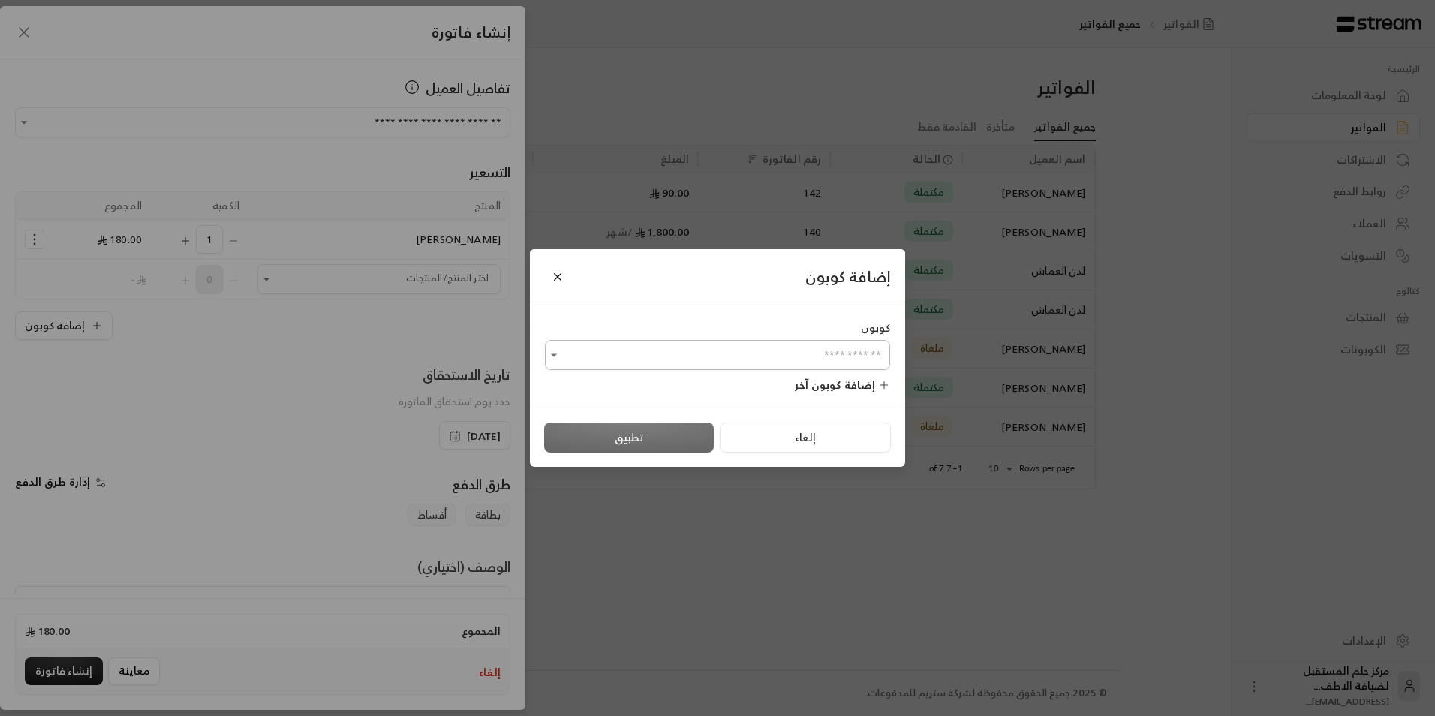
click at [649, 358] on input "اختر العميل" at bounding box center [717, 355] width 345 height 26
click at [548, 275] on button "Close" at bounding box center [558, 277] width 26 height 26
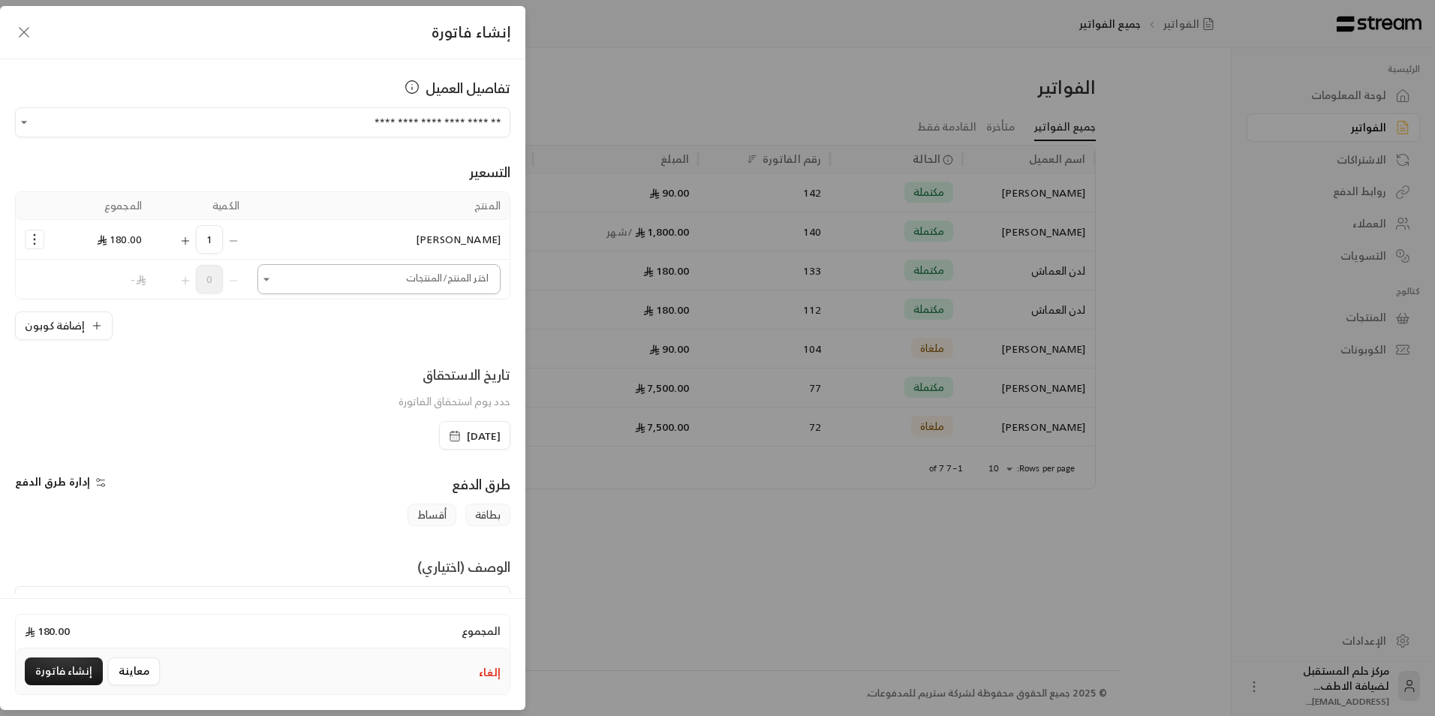
click at [454, 293] on div "اختر المنتج/المنتجات" at bounding box center [378, 279] width 243 height 30
click at [111, 341] on div "**********" at bounding box center [262, 326] width 525 height 534
click at [103, 324] on icon "button" at bounding box center [97, 326] width 12 height 12
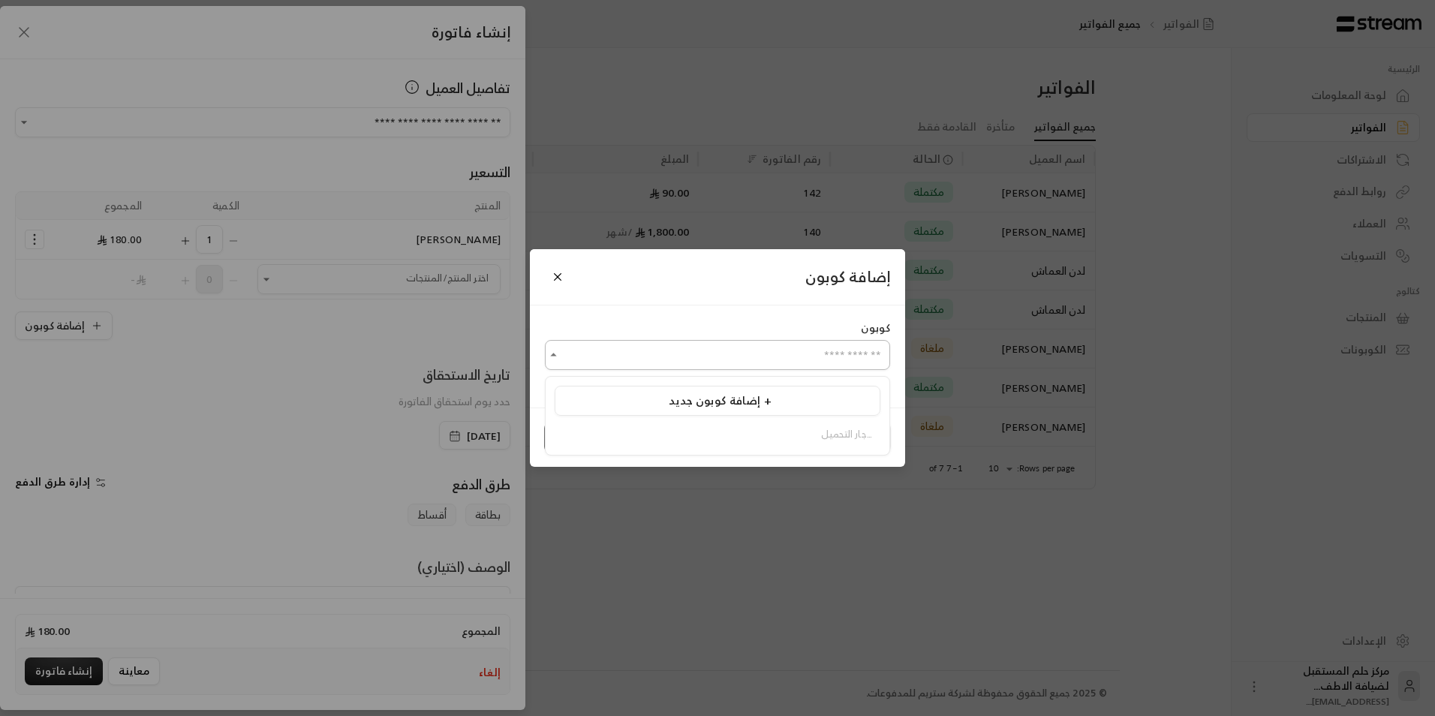
click at [691, 357] on input "اختر العميل" at bounding box center [717, 355] width 345 height 26
click at [646, 329] on div "كوبون" at bounding box center [717, 328] width 345 height 15
click at [637, 349] on input "اختر العميل" at bounding box center [717, 355] width 345 height 26
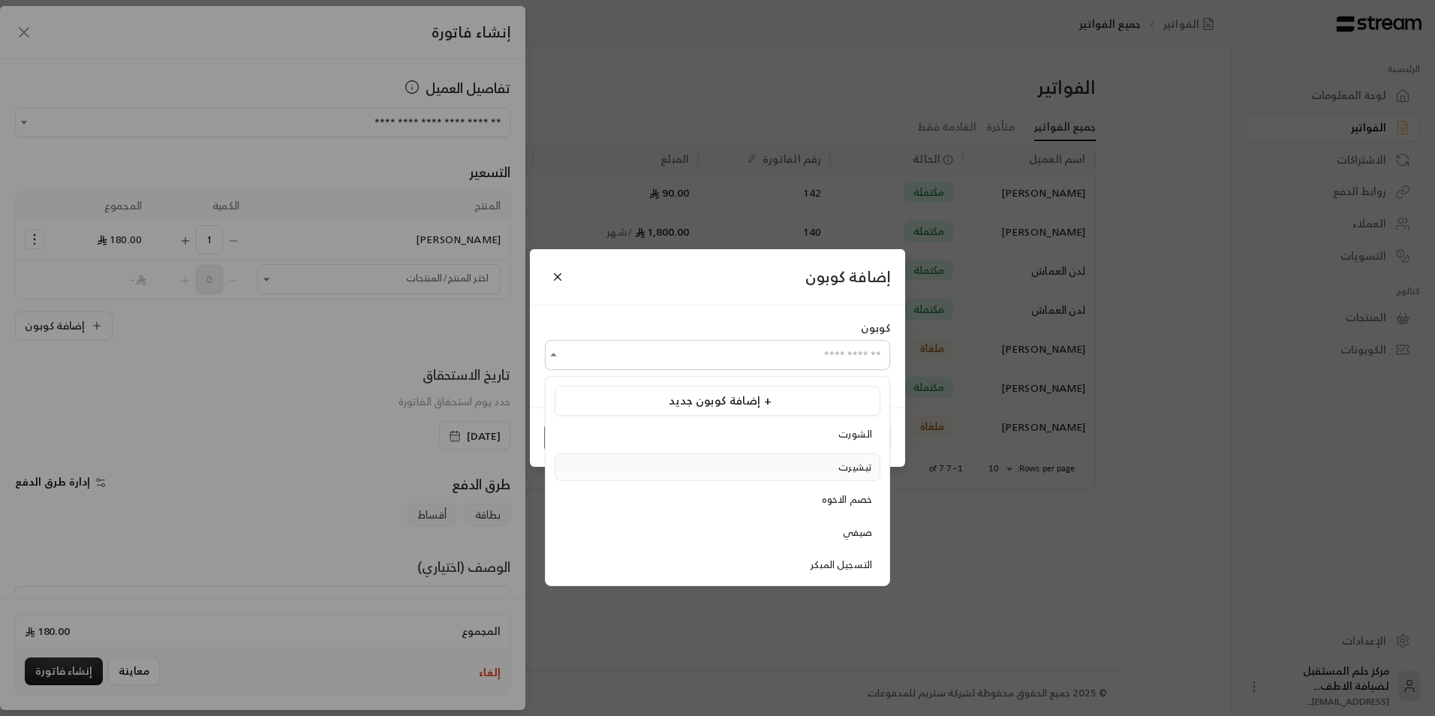
click at [706, 471] on div "تيشيرت" at bounding box center [717, 467] width 309 height 15
type input "******"
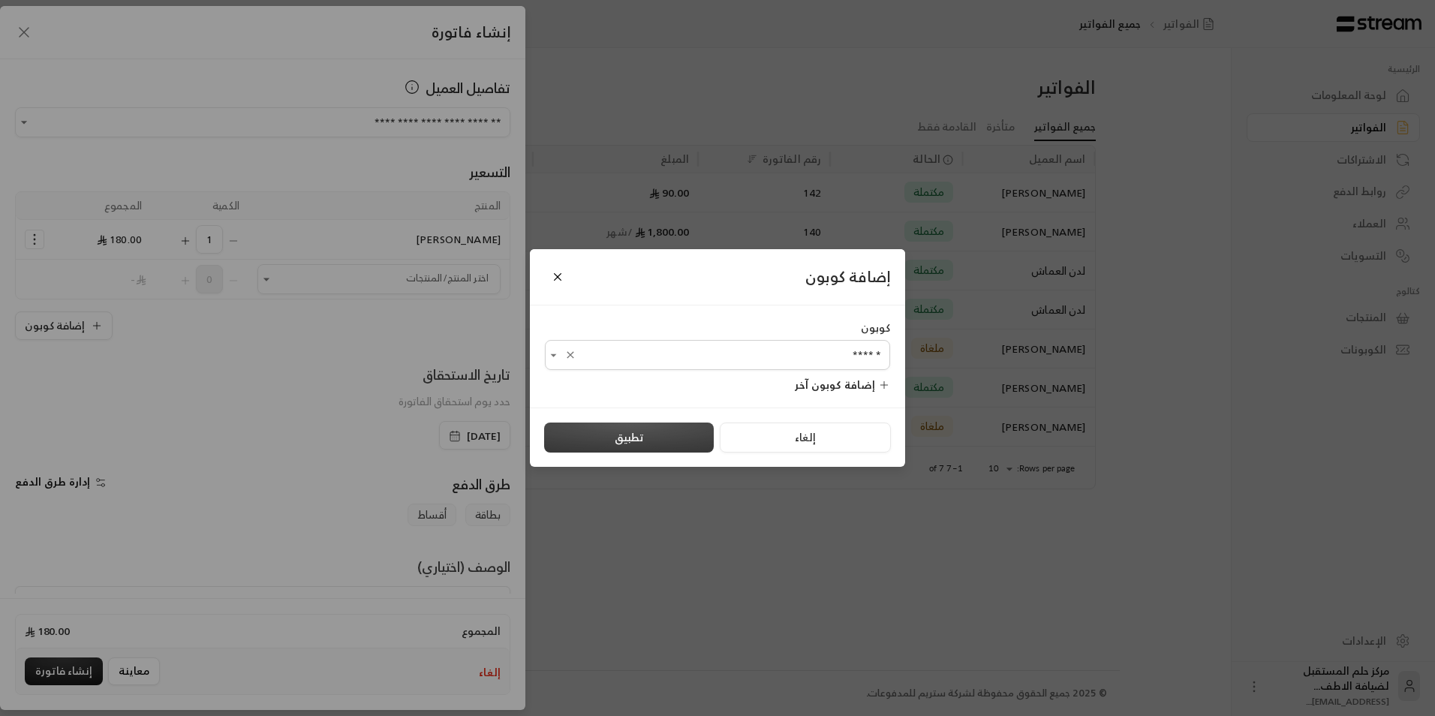
click at [670, 433] on button "تطبيق" at bounding box center [629, 438] width 170 height 30
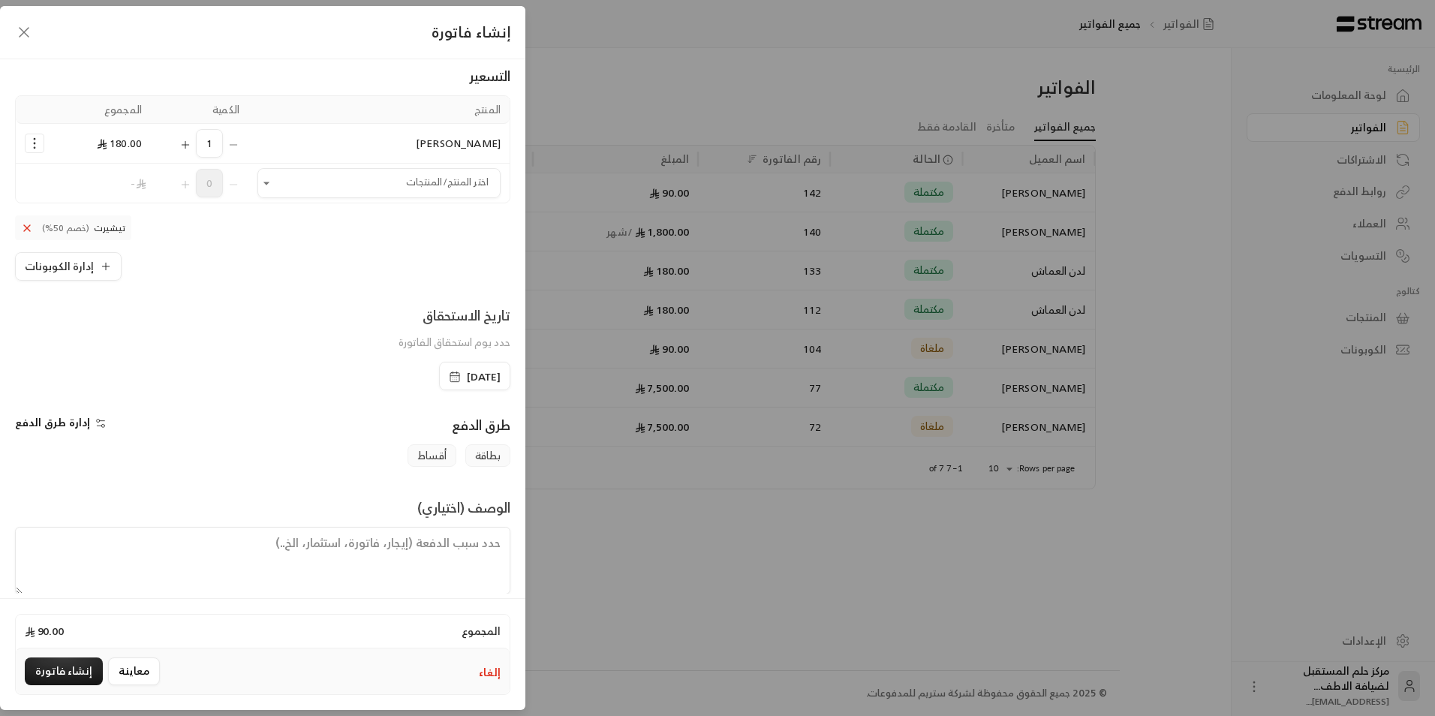
scroll to position [115, 0]
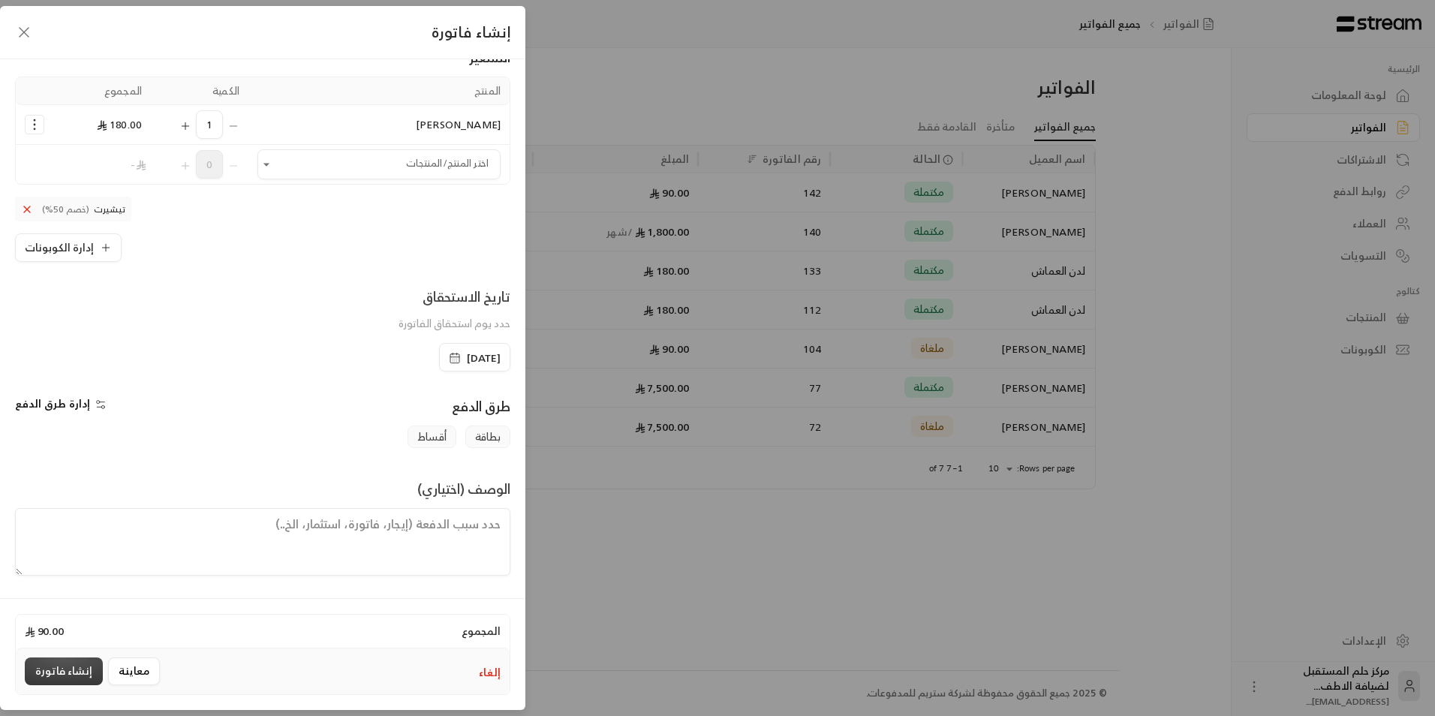
click at [59, 679] on button "إنشاء فاتورة" at bounding box center [64, 672] width 78 height 28
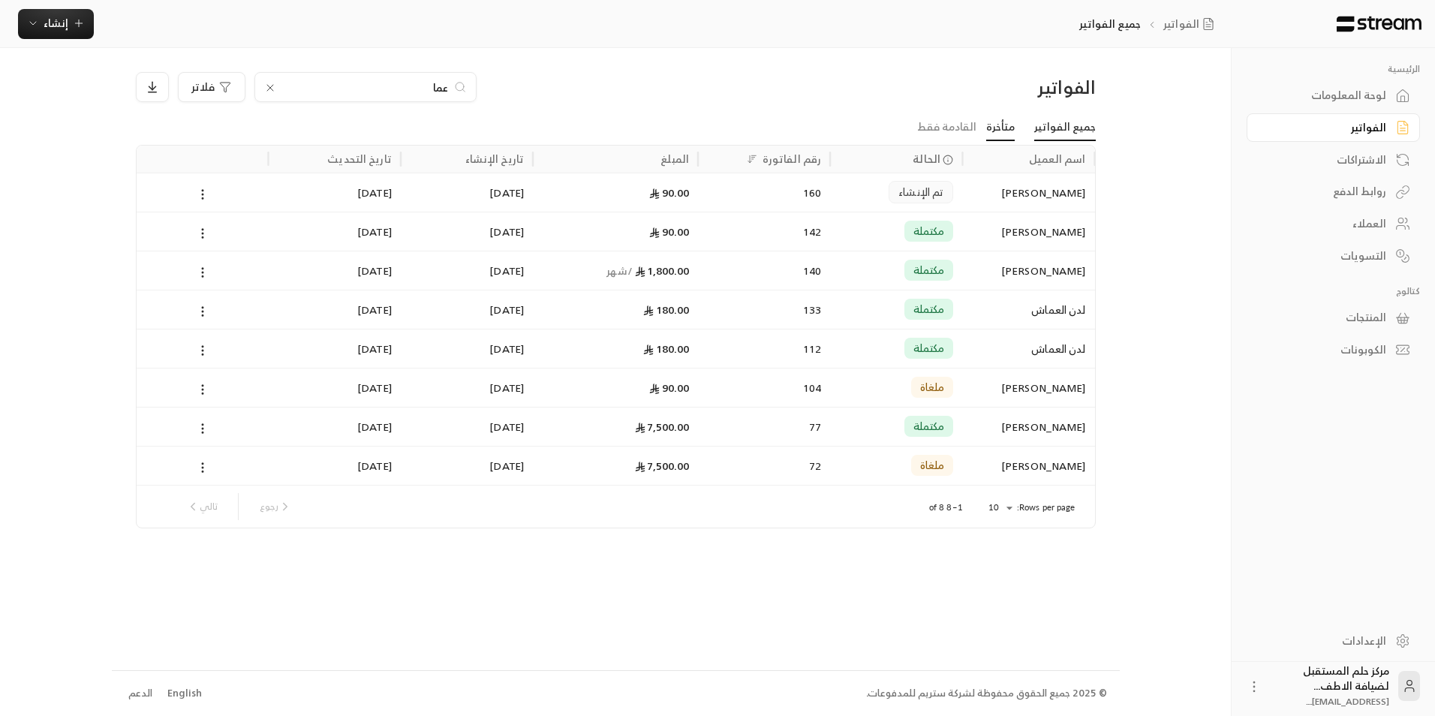
click at [1005, 122] on link "متأخرة" at bounding box center [1000, 127] width 29 height 27
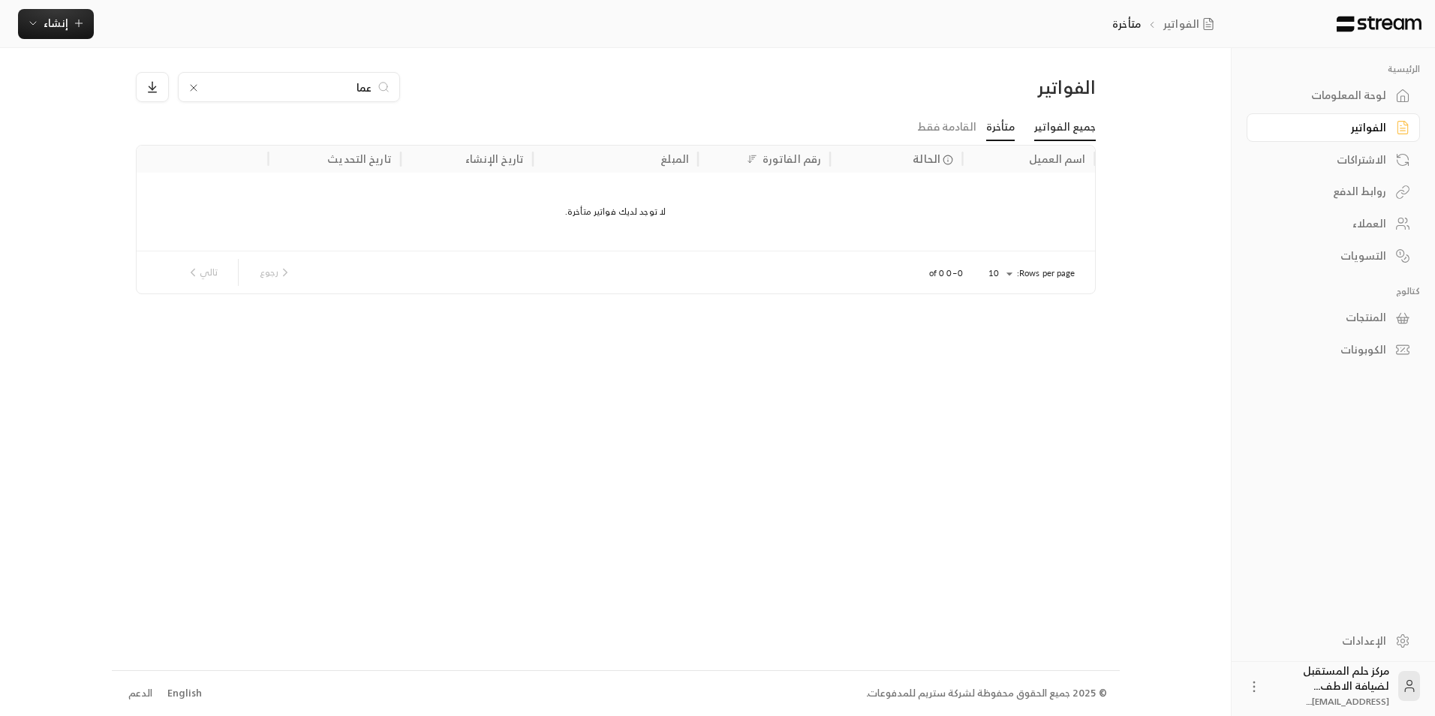
drag, startPoint x: 1071, startPoint y: 134, endPoint x: 1088, endPoint y: 130, distance: 17.7
click at [1071, 134] on link "جميع الفواتير" at bounding box center [1065, 127] width 62 height 27
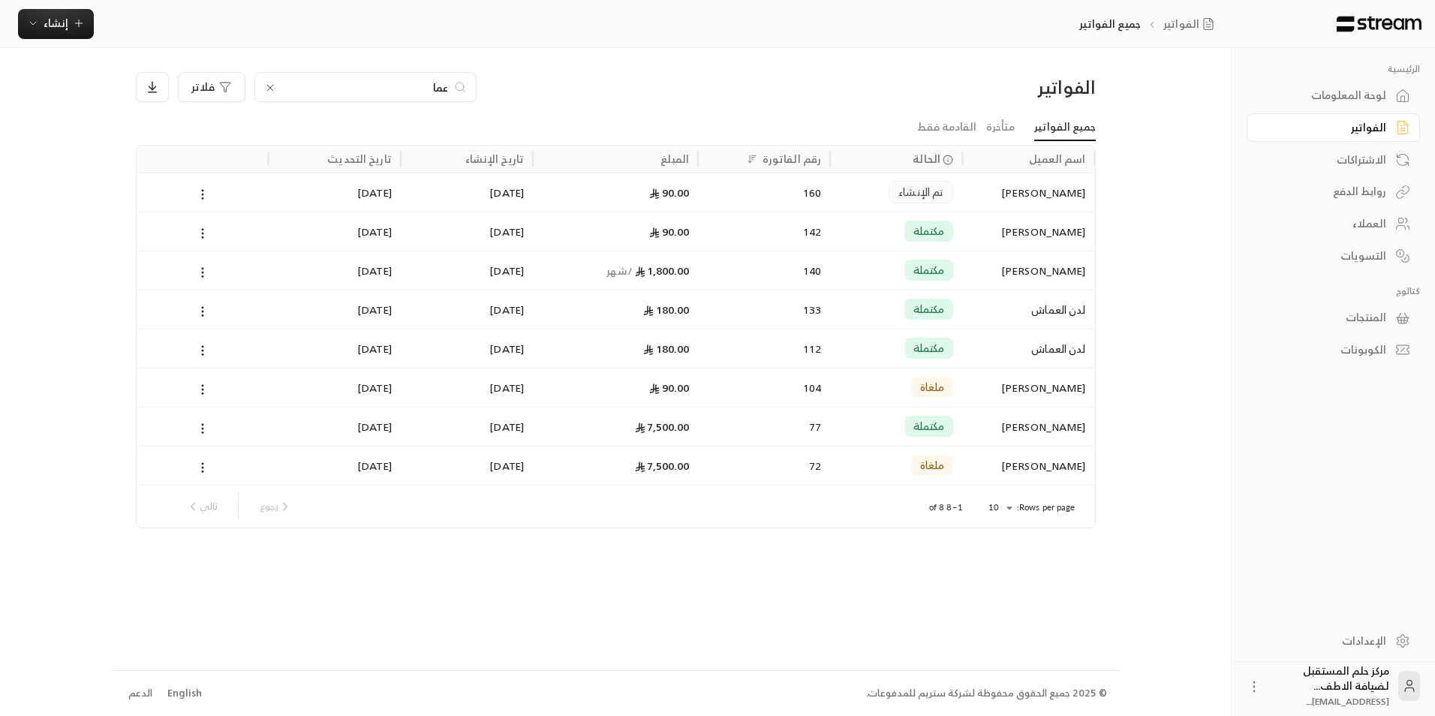
click at [1344, 95] on div "لوحة المعلومات" at bounding box center [1325, 95] width 121 height 15
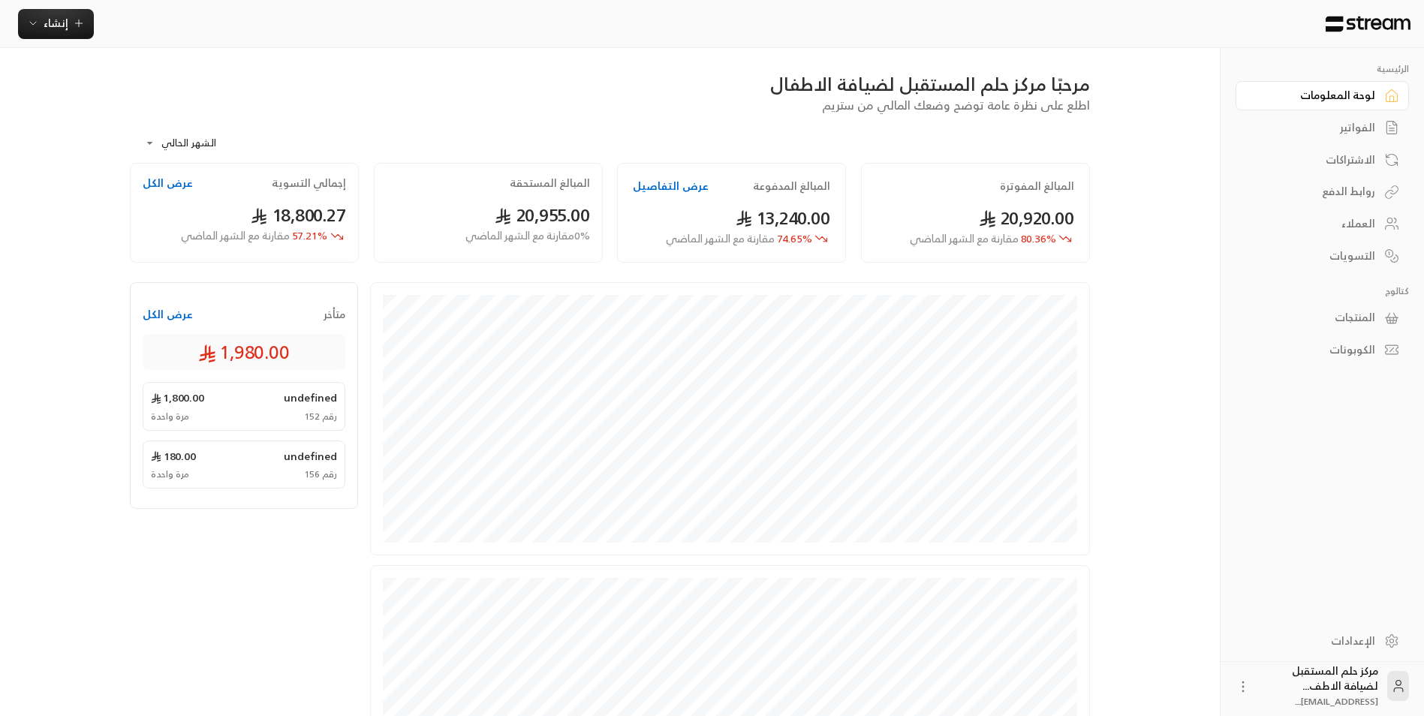
click at [1324, 129] on div "الفواتير" at bounding box center [1314, 127] width 121 height 15
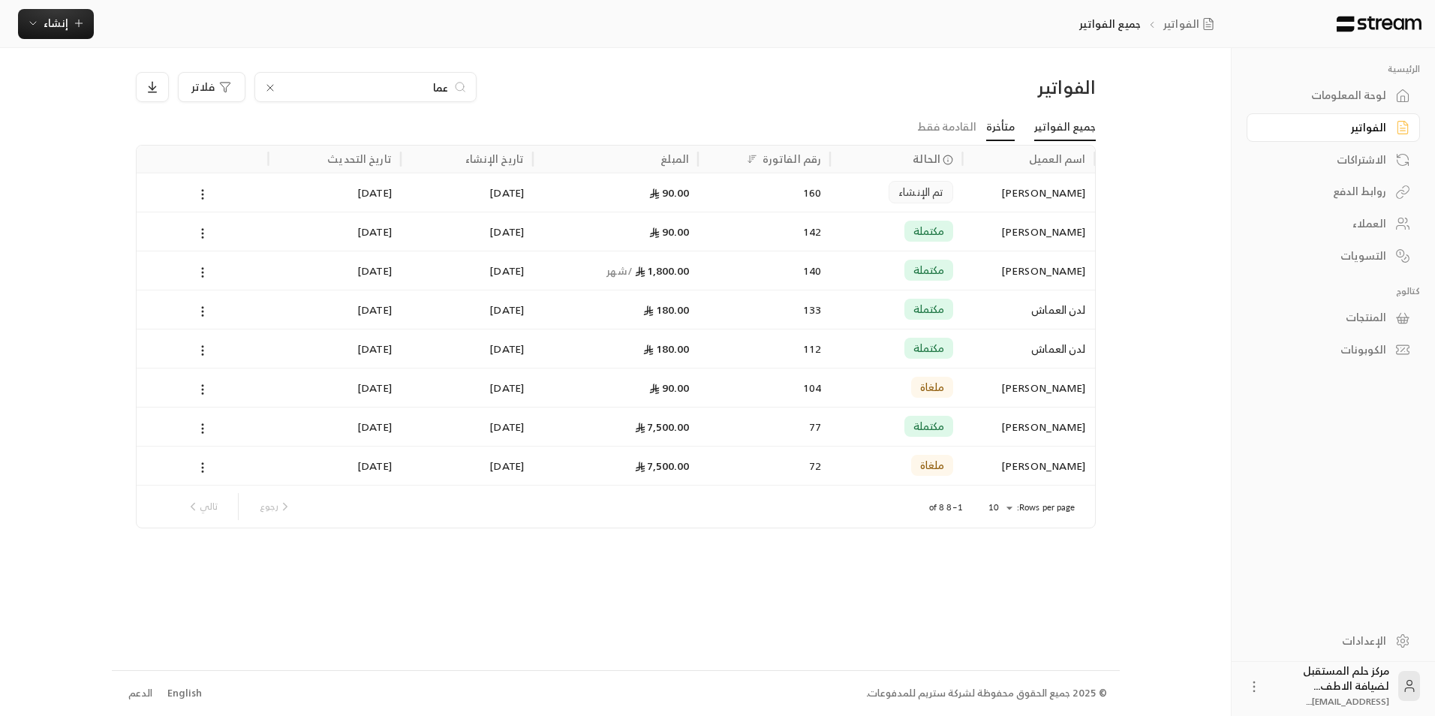
click at [1002, 124] on link "متأخرة" at bounding box center [1000, 127] width 29 height 27
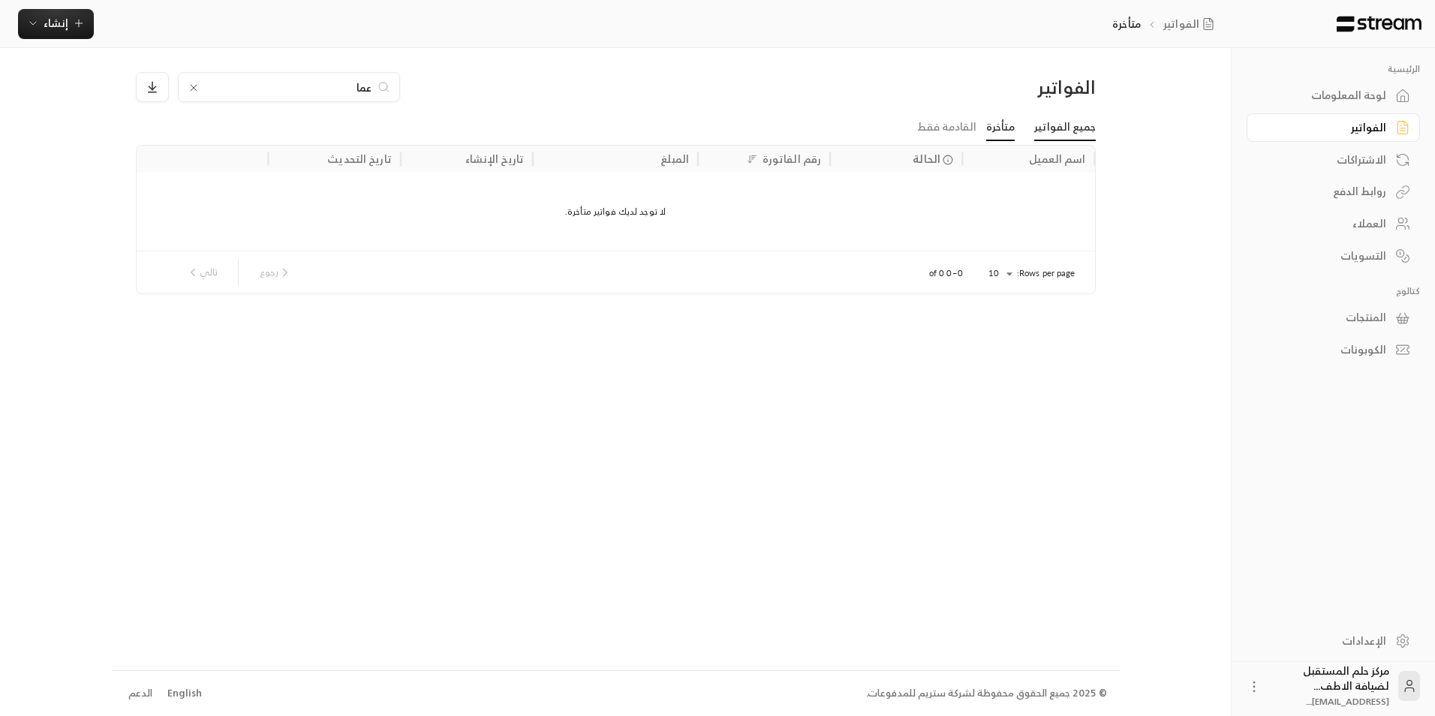
click at [1076, 117] on link "جميع الفواتير" at bounding box center [1065, 127] width 62 height 27
